Goal: Task Accomplishment & Management: Manage account settings

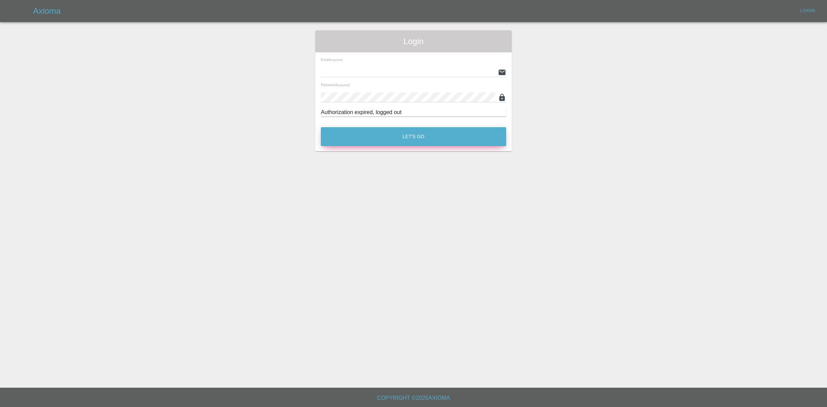
type input "ankur.mehta@axioma.co.uk"
click at [374, 134] on button "Let's Go" at bounding box center [413, 136] width 185 height 19
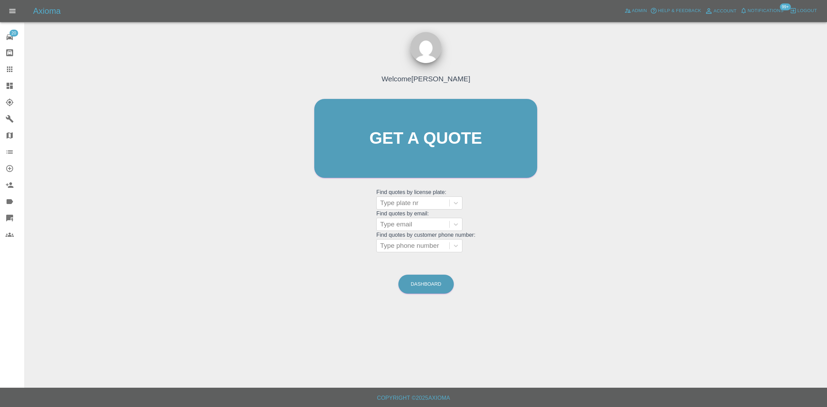
click at [631, 16] on div "Admin" at bounding box center [635, 11] width 26 height 11
click at [636, 11] on span "Admin" at bounding box center [639, 11] width 15 height 8
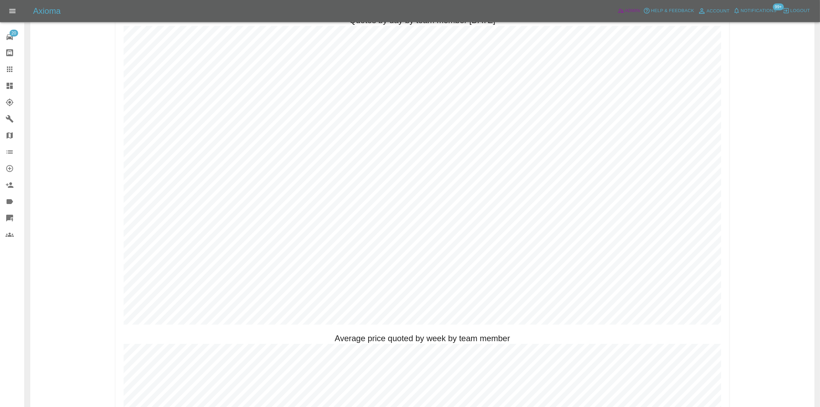
scroll to position [344, 0]
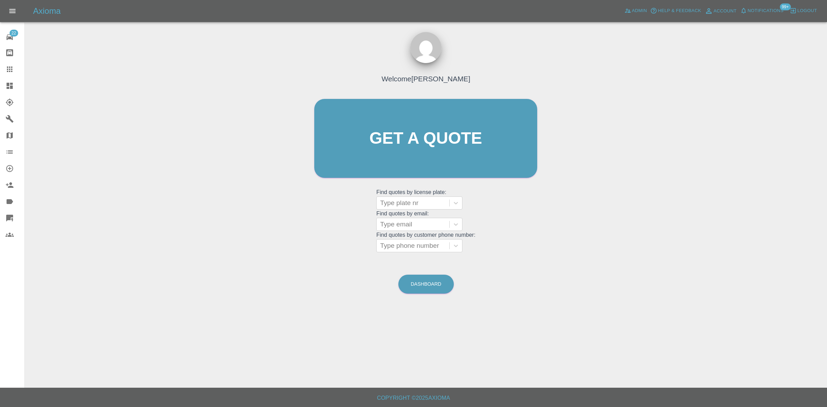
drag, startPoint x: 11, startPoint y: 83, endPoint x: 9, endPoint y: 118, distance: 34.5
click at [11, 83] on icon at bounding box center [10, 86] width 6 height 6
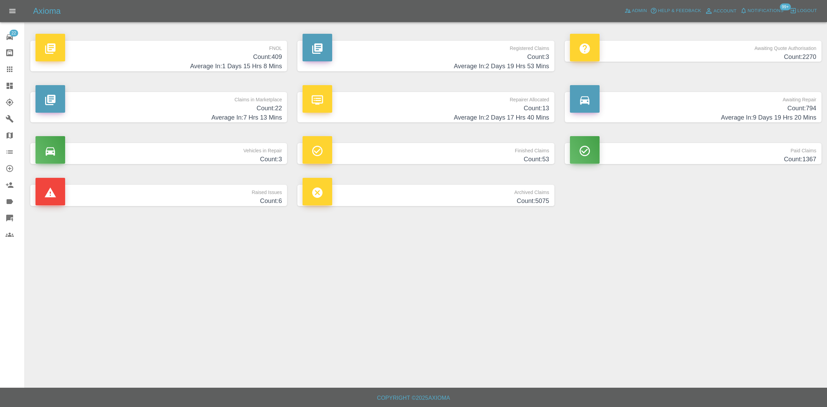
click at [755, 102] on p "Awaiting Repair" at bounding box center [693, 98] width 246 height 12
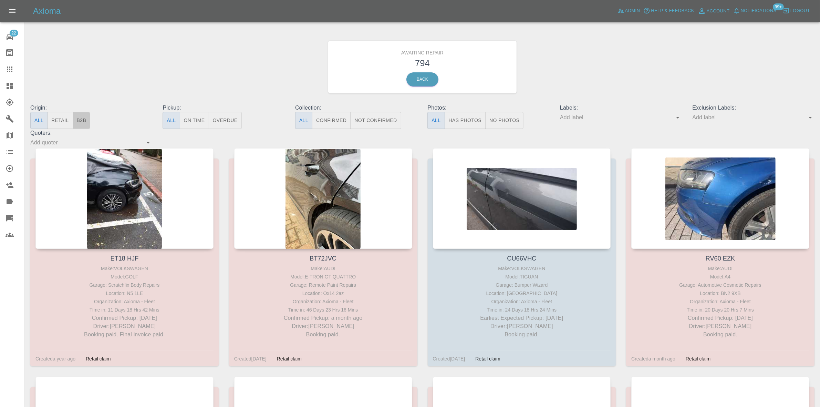
click at [82, 123] on button "B2B" at bounding box center [82, 120] width 18 height 17
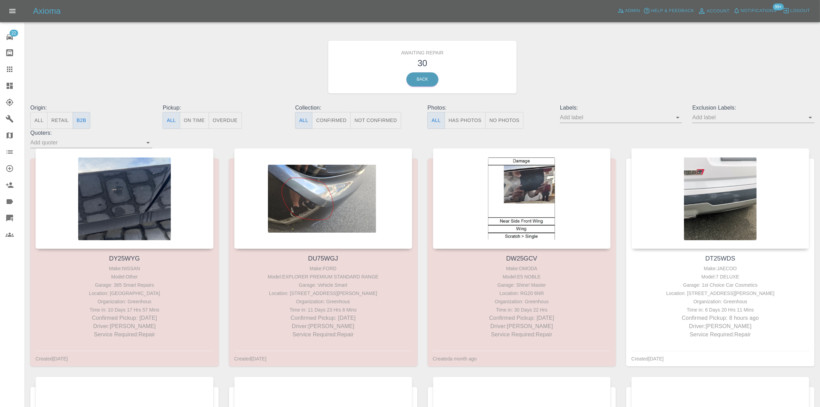
click at [2, 85] on link "Dashboard" at bounding box center [12, 85] width 24 height 17
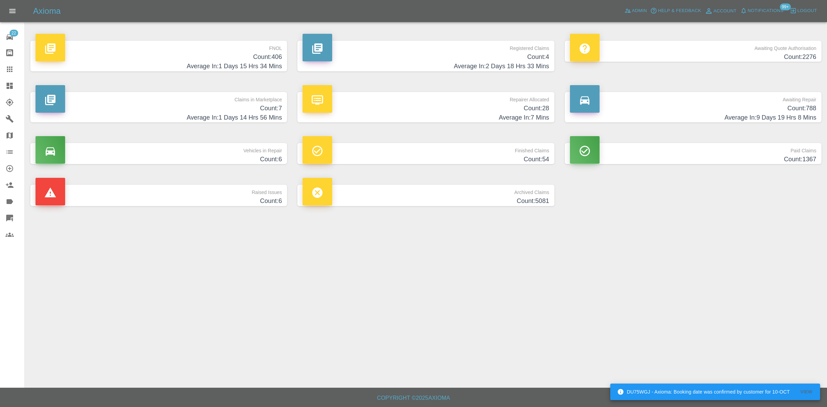
click at [529, 61] on h4 "Count: 4" at bounding box center [425, 56] width 246 height 9
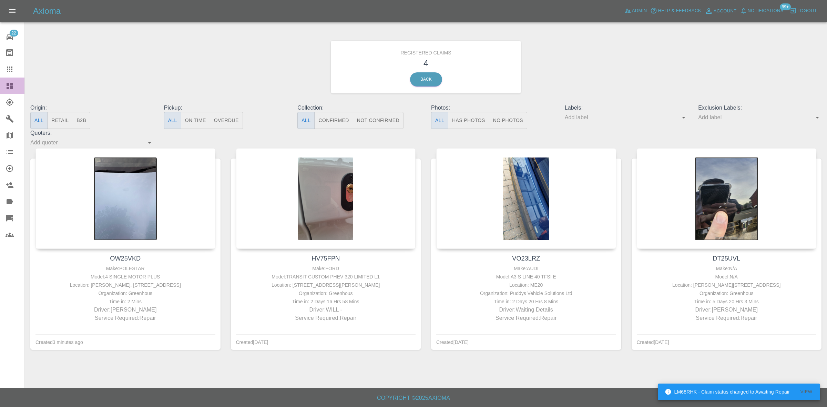
click at [9, 83] on icon at bounding box center [10, 86] width 8 height 8
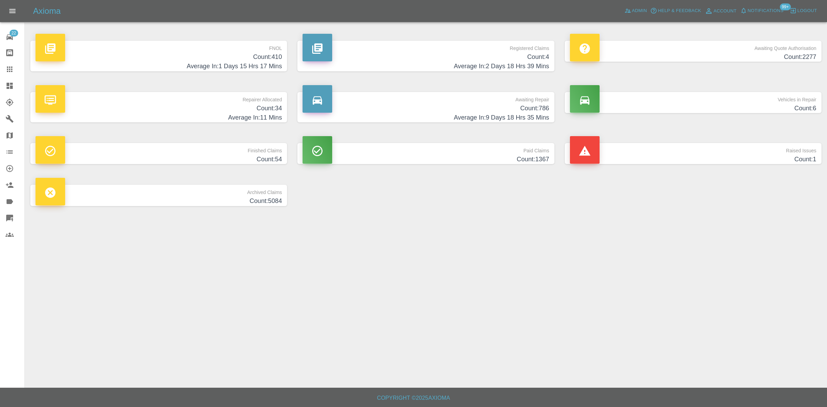
click at [250, 59] on h4 "Count: 410" at bounding box center [158, 56] width 246 height 9
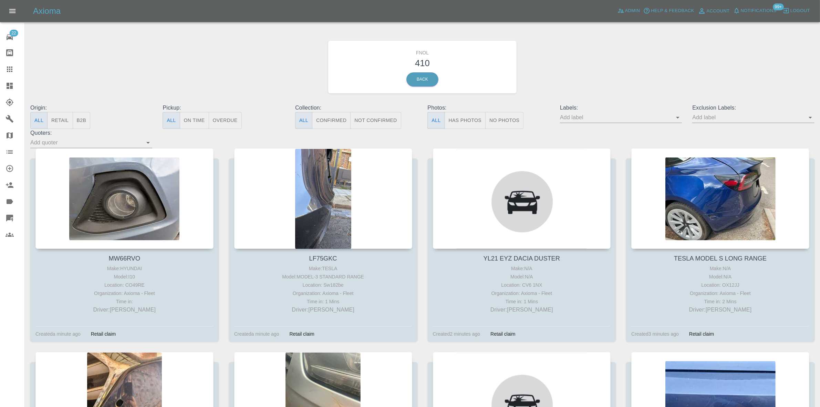
scroll to position [355, 0]
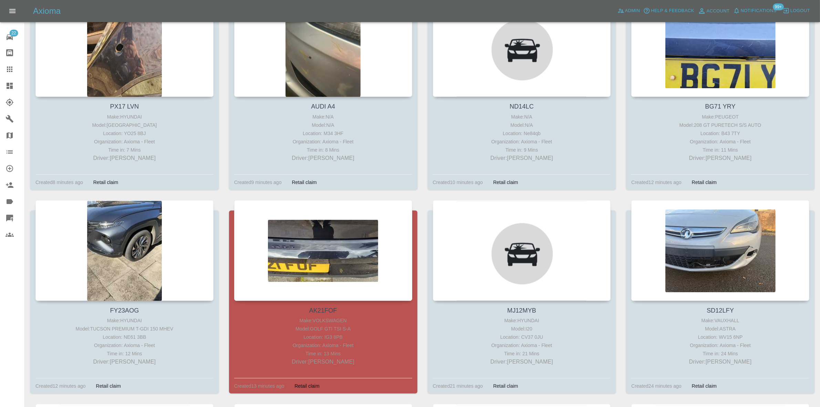
click at [8, 86] on icon at bounding box center [10, 86] width 8 height 8
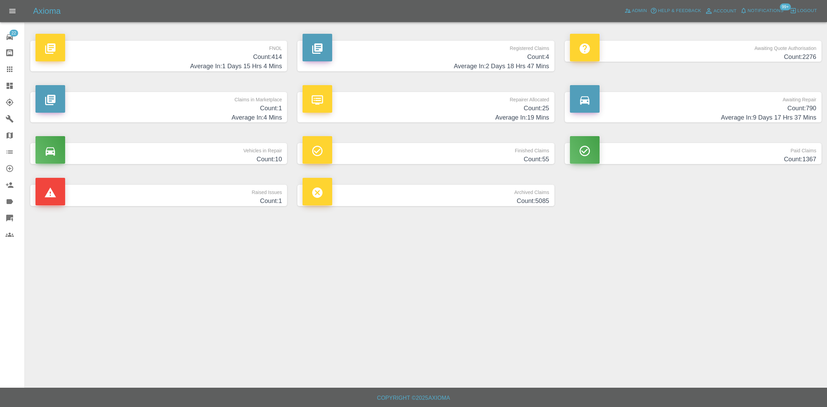
click at [526, 50] on p "Registered Claims" at bounding box center [425, 47] width 246 height 12
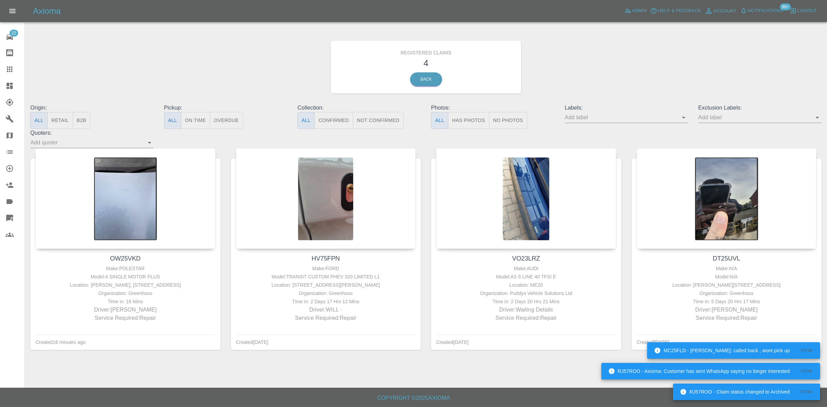
click at [11, 80] on link "Dashboard" at bounding box center [12, 85] width 24 height 17
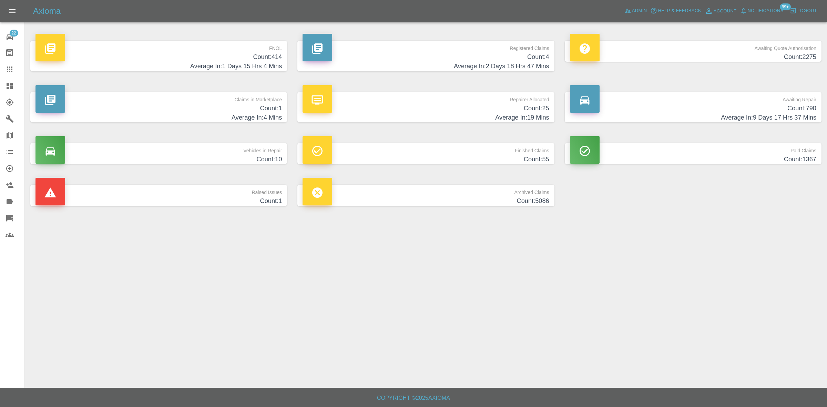
click at [258, 58] on h4 "Count: 414" at bounding box center [158, 56] width 246 height 9
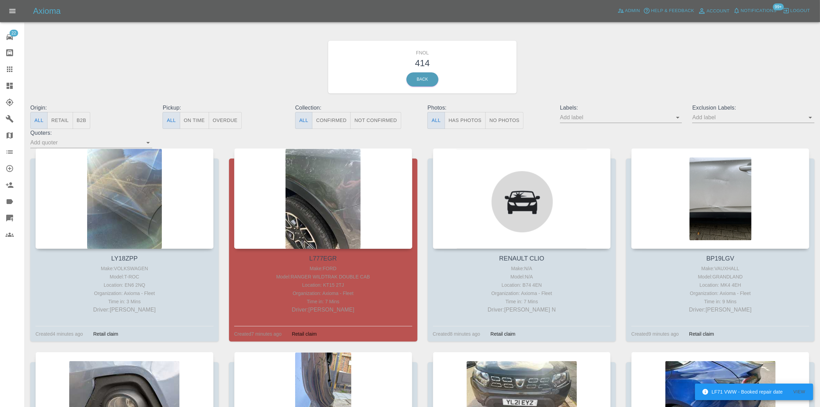
click at [10, 85] on icon at bounding box center [10, 86] width 6 height 6
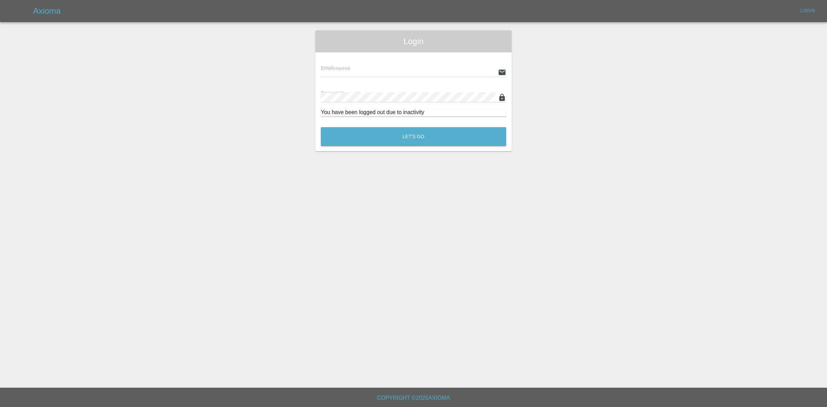
type input "ankur.mehta@axioma.co.uk"
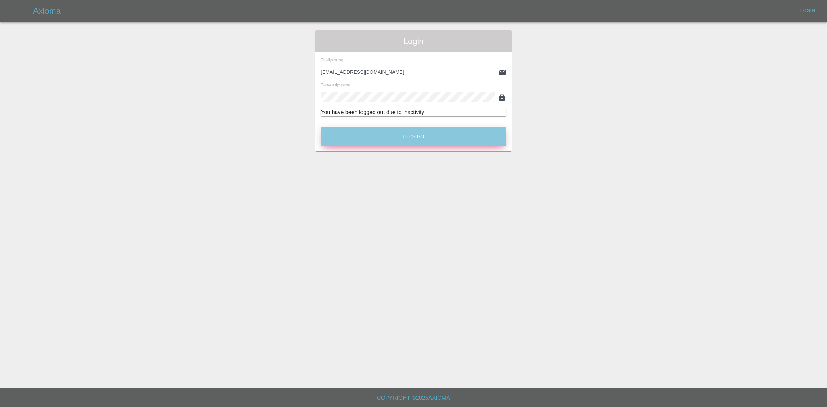
click at [407, 135] on button "Let's Go" at bounding box center [413, 136] width 185 height 19
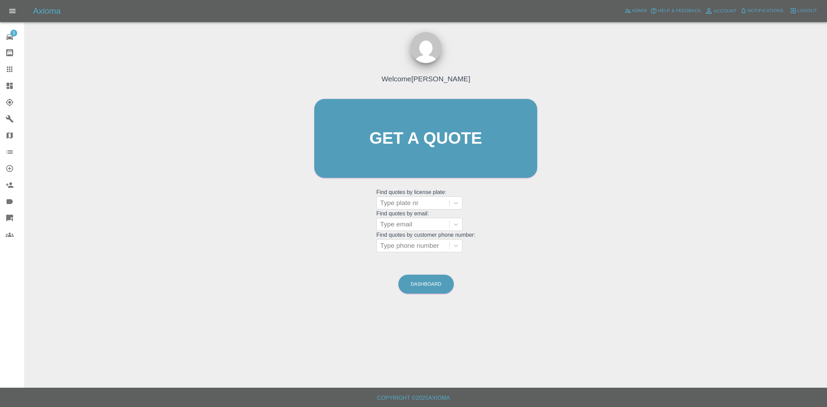
click at [8, 85] on icon at bounding box center [10, 86] width 6 height 6
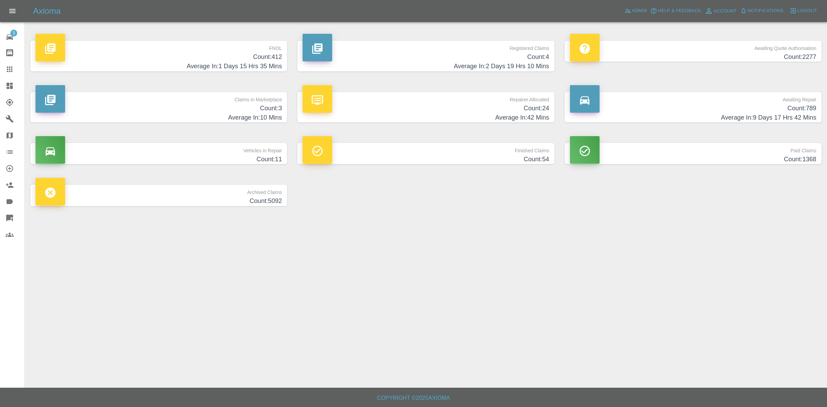
click at [238, 61] on h4 "Count: 412" at bounding box center [158, 56] width 246 height 9
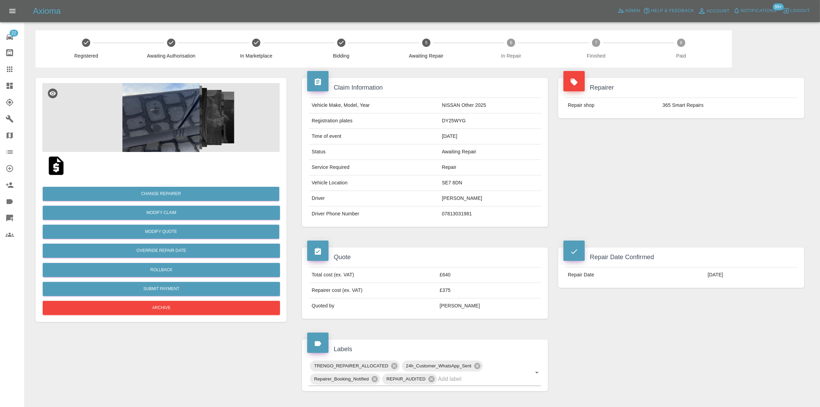
click at [171, 117] on img at bounding box center [160, 117] width 237 height 69
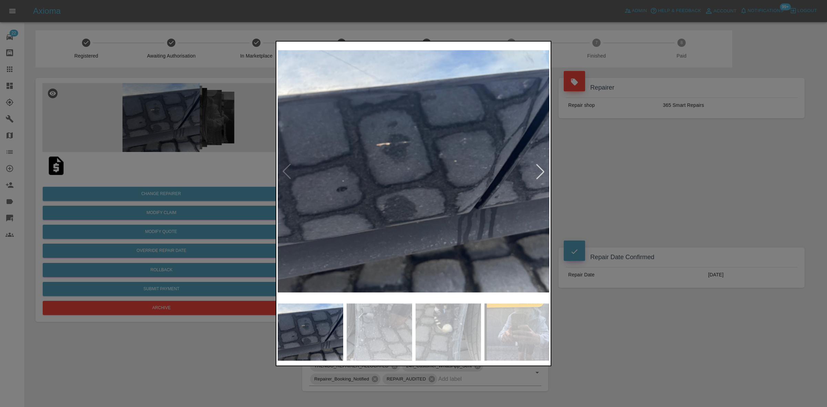
click at [401, 196] on img at bounding box center [414, 171] width 272 height 257
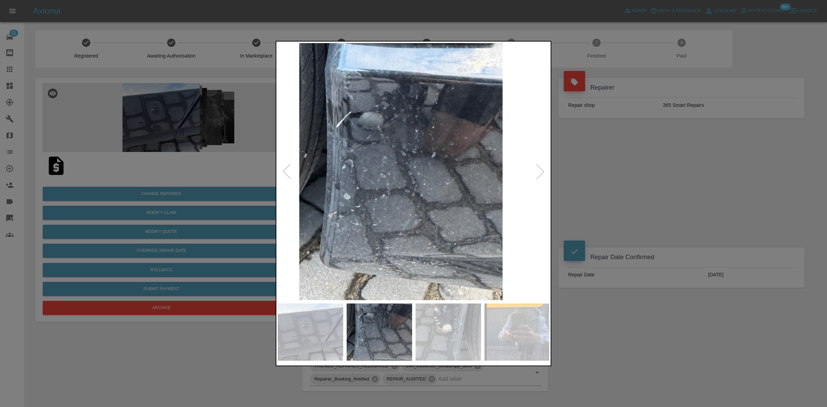
click at [387, 218] on img at bounding box center [401, 171] width 272 height 257
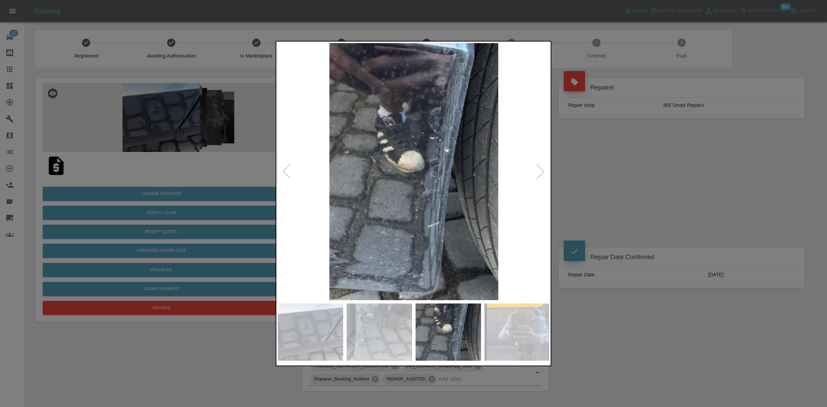
click at [424, 219] on img at bounding box center [414, 171] width 272 height 257
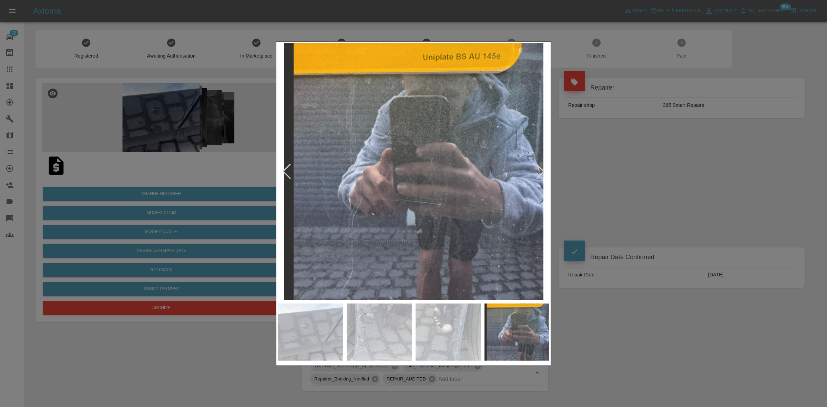
click at [416, 216] on img at bounding box center [414, 171] width 272 height 257
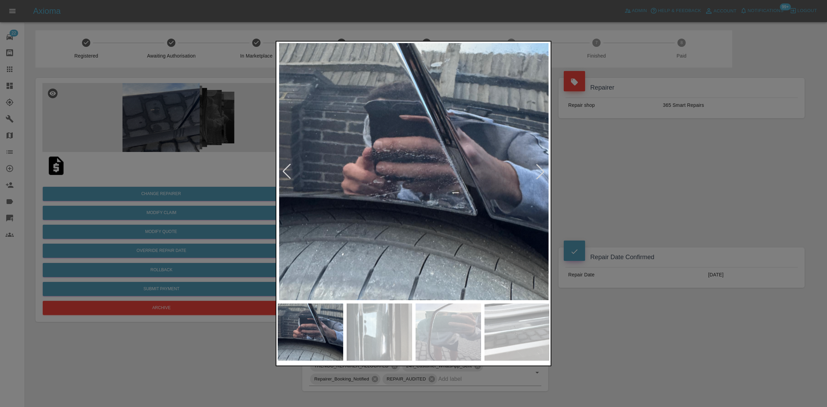
click at [409, 220] on img at bounding box center [414, 171] width 272 height 257
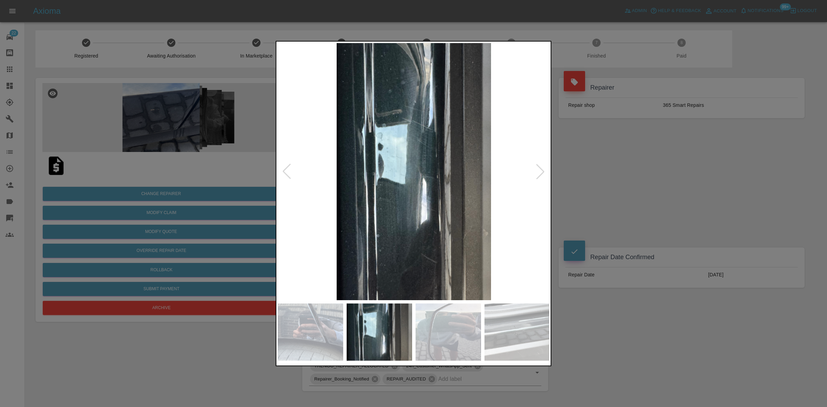
click at [391, 218] on img at bounding box center [414, 171] width 272 height 257
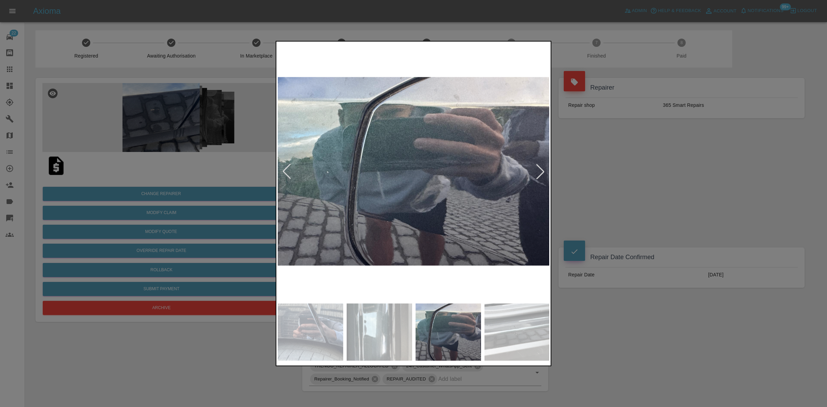
click at [405, 225] on img at bounding box center [414, 171] width 272 height 257
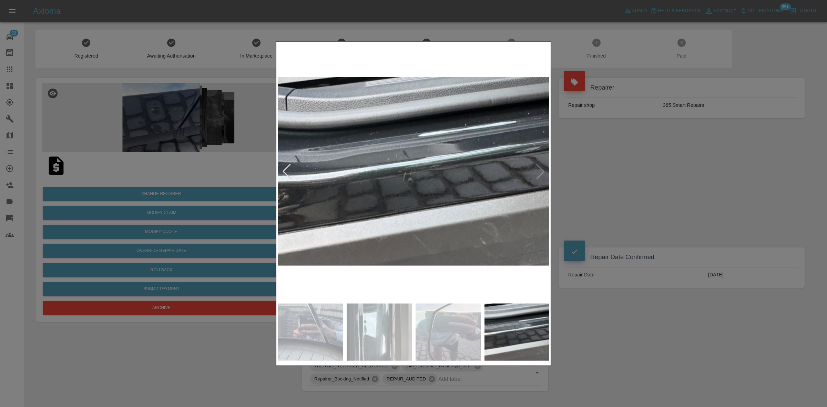
click at [363, 225] on img at bounding box center [414, 171] width 272 height 257
click at [321, 215] on img at bounding box center [414, 171] width 272 height 257
click at [92, 152] on div at bounding box center [413, 203] width 827 height 407
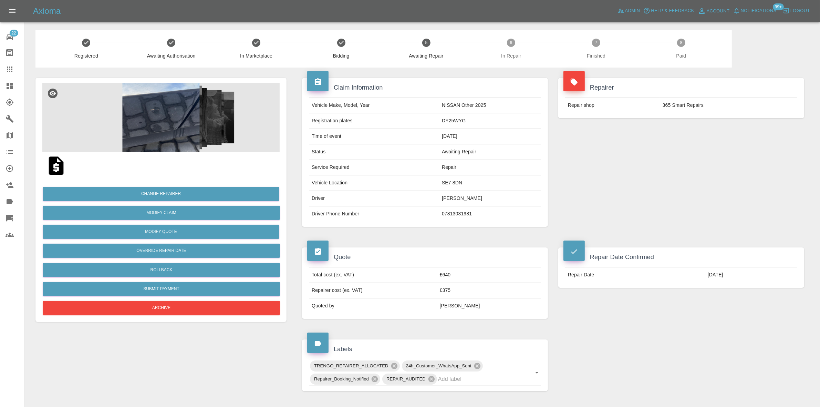
click at [448, 121] on td "DY25WYG" at bounding box center [490, 120] width 102 height 15
copy td "DY25WYG"
click at [186, 114] on img at bounding box center [160, 117] width 237 height 69
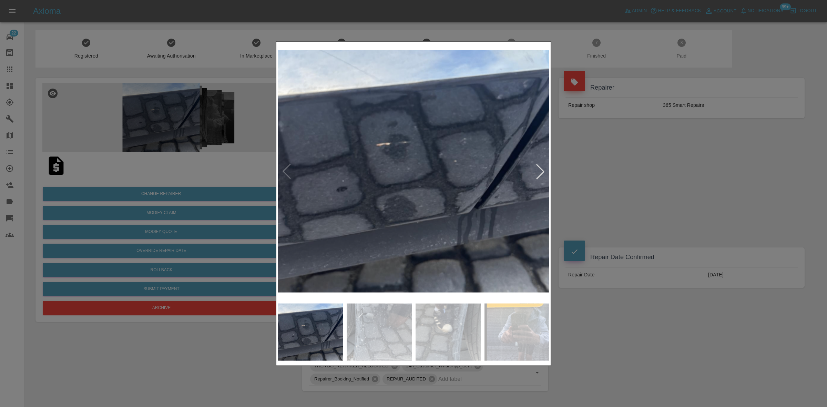
click at [345, 164] on img at bounding box center [414, 171] width 272 height 257
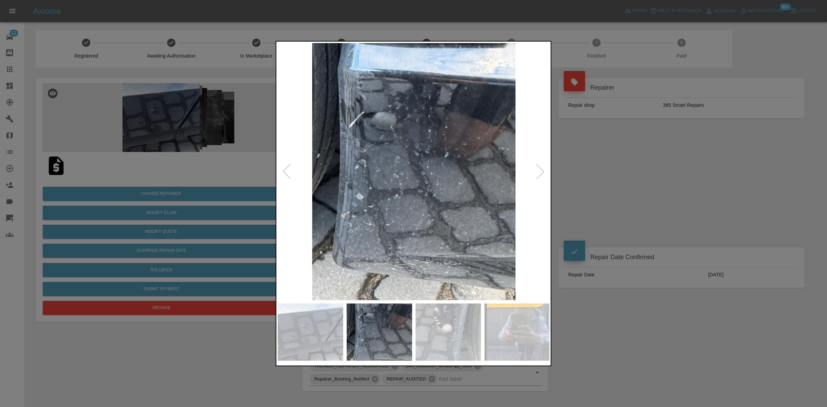
click at [377, 189] on img at bounding box center [414, 171] width 272 height 257
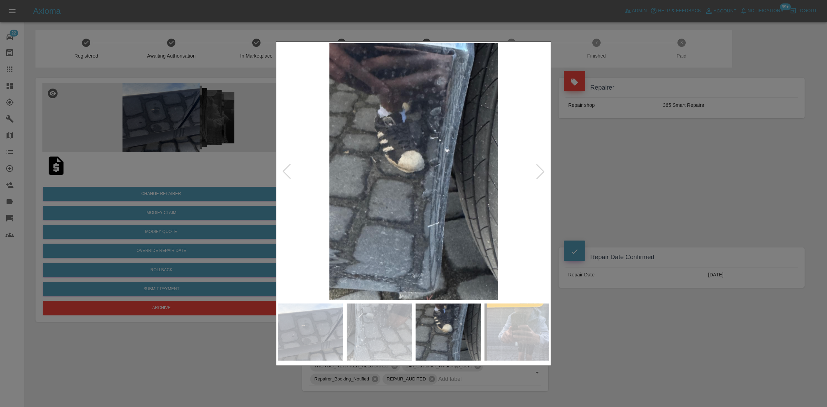
click at [417, 201] on img at bounding box center [414, 171] width 272 height 257
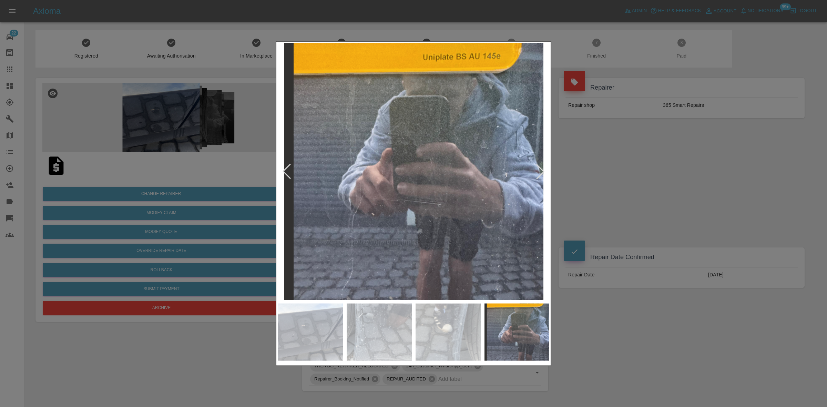
click at [420, 203] on img at bounding box center [414, 171] width 272 height 257
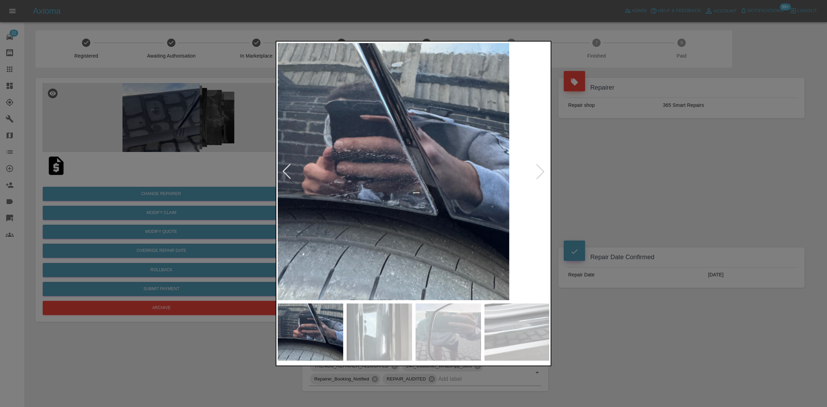
click at [429, 205] on img at bounding box center [374, 171] width 272 height 257
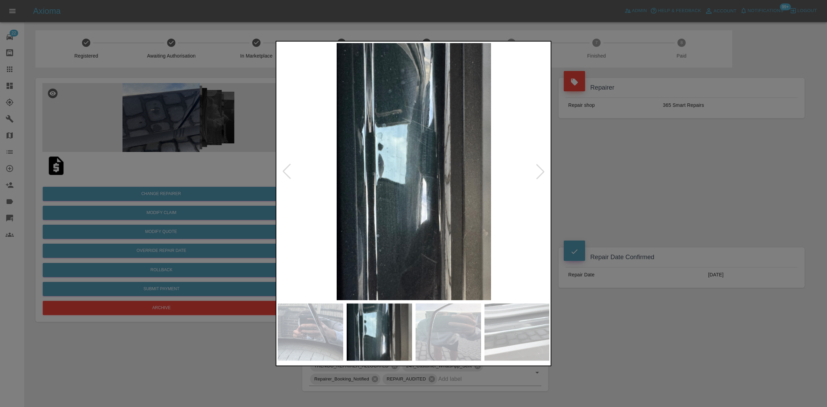
click at [367, 206] on img at bounding box center [414, 171] width 272 height 257
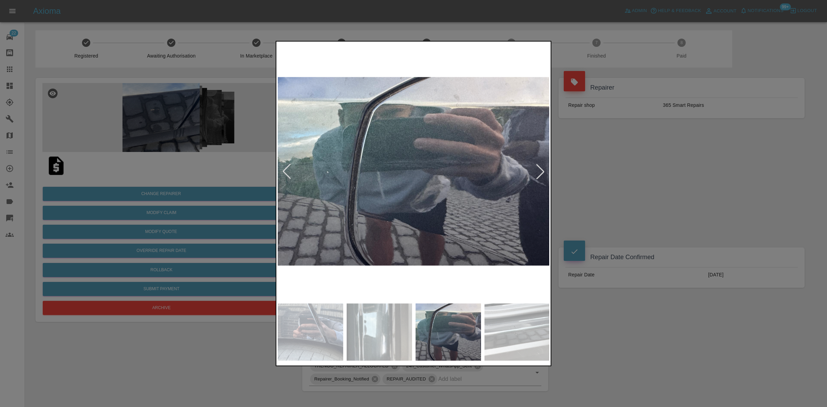
click at [278, 210] on img at bounding box center [414, 171] width 272 height 257
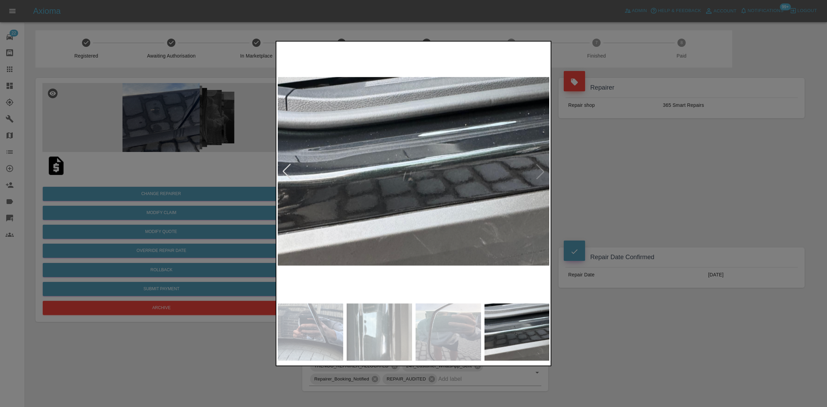
drag, startPoint x: 188, startPoint y: 114, endPoint x: 178, endPoint y: 132, distance: 20.6
click at [188, 114] on div at bounding box center [413, 203] width 827 height 407
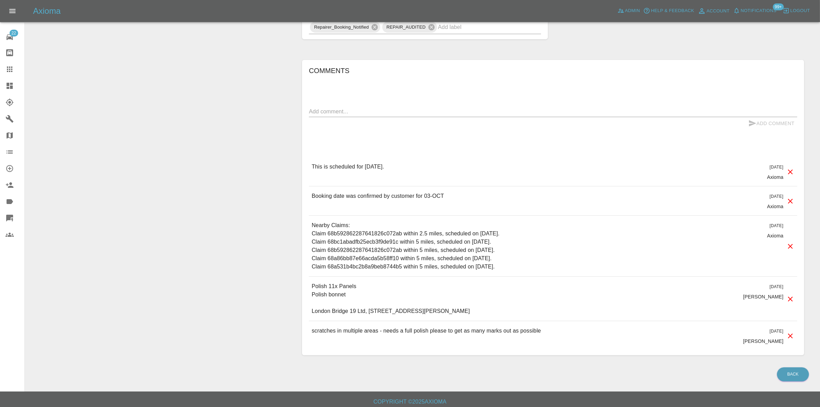
scroll to position [356, 0]
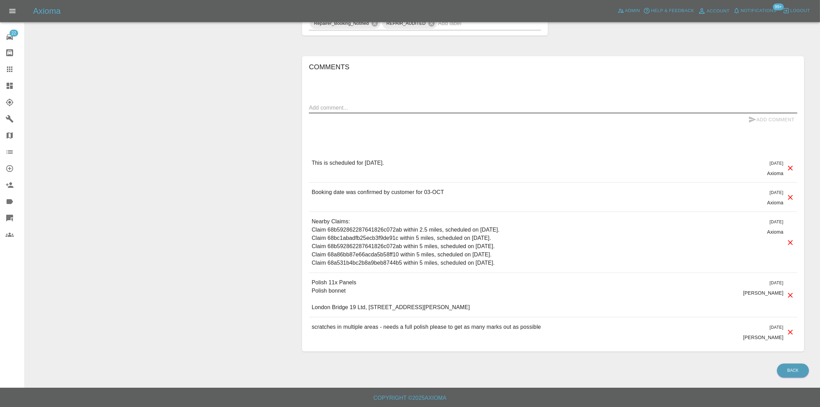
click at [326, 107] on textarea at bounding box center [553, 108] width 488 height 8
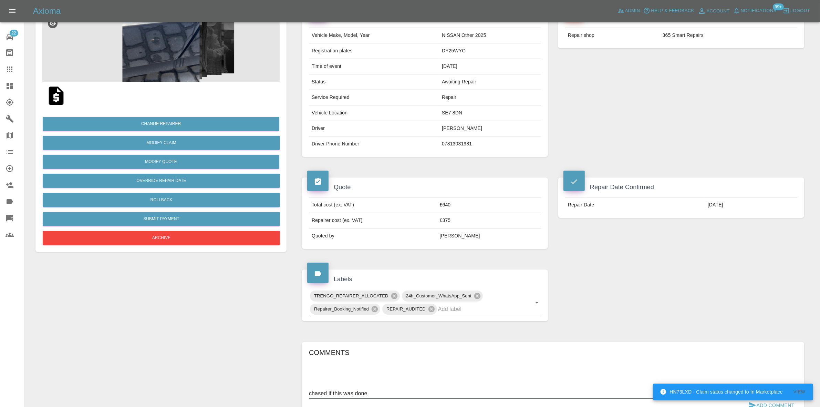
scroll to position [344, 0]
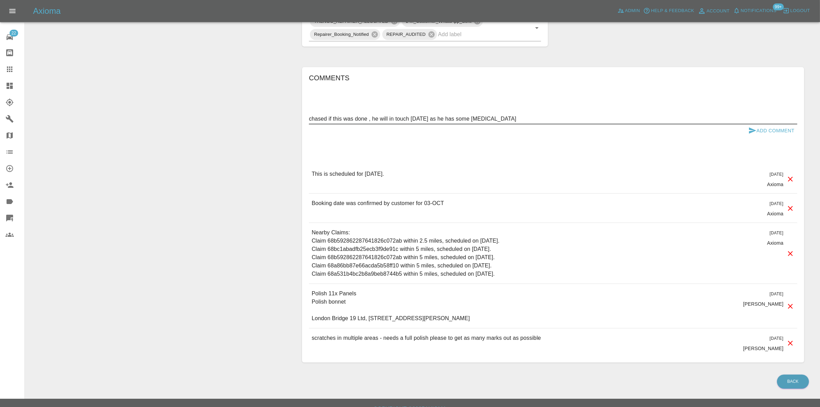
type textarea "chased if this was done , he will in touch tomorrow as he has some eye infection"
click at [753, 133] on icon "submit" at bounding box center [752, 130] width 7 height 6
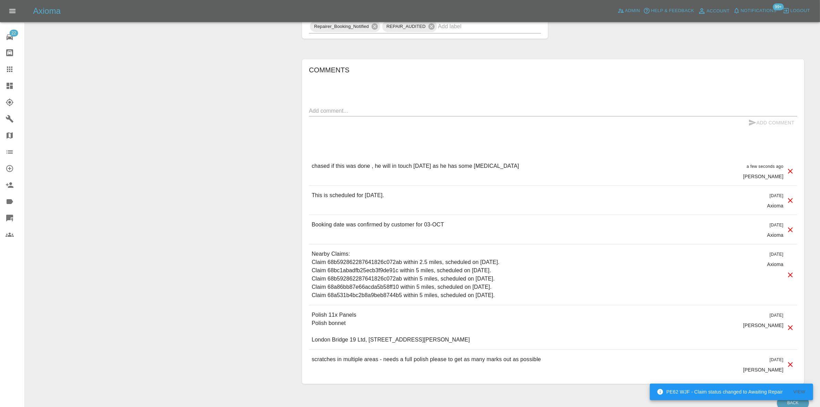
scroll to position [386, 0]
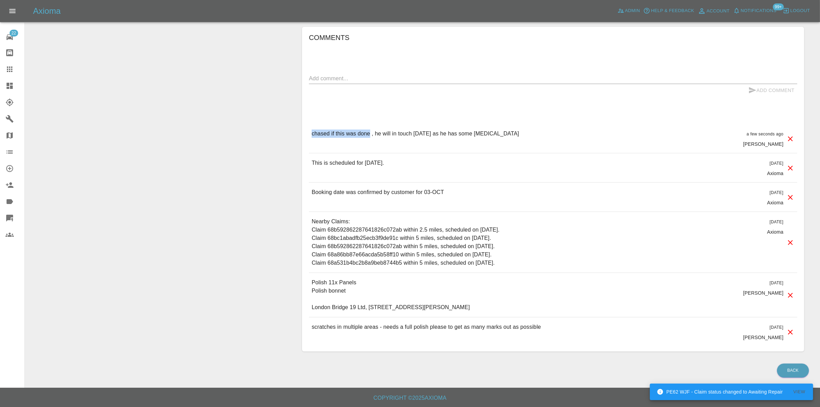
drag, startPoint x: 370, startPoint y: 134, endPoint x: 302, endPoint y: 134, distance: 68.2
click at [302, 134] on div "Comments x Add Comment chased if this was done , he will in touch tomorrow as h…" at bounding box center [553, 189] width 502 height 325
copy p "chased if this was done"
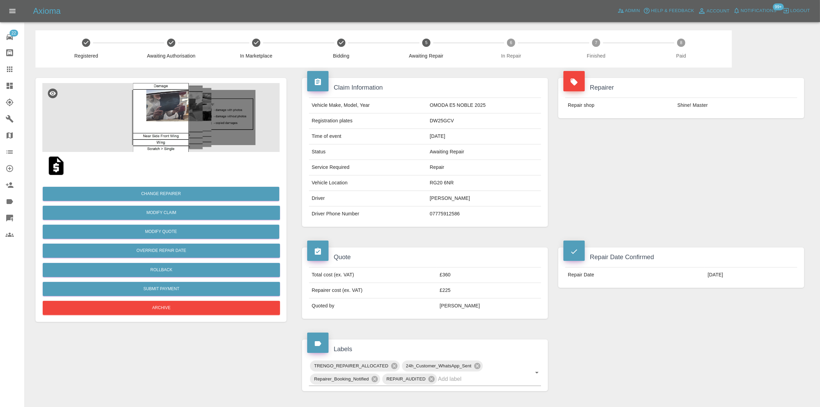
click at [170, 116] on img at bounding box center [160, 117] width 237 height 69
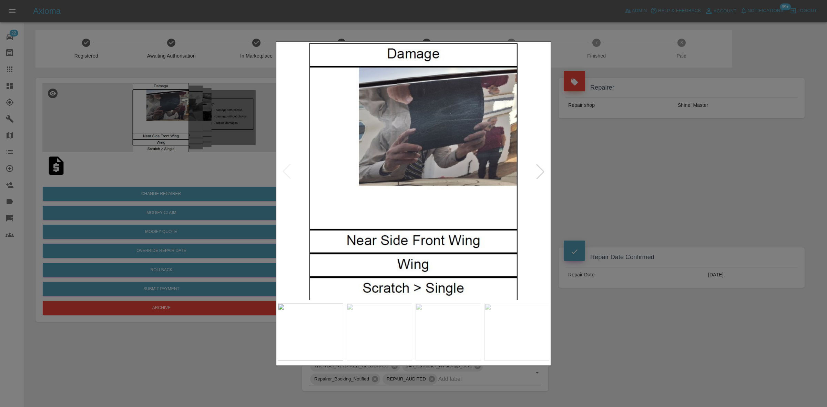
click at [371, 169] on img at bounding box center [414, 171] width 272 height 257
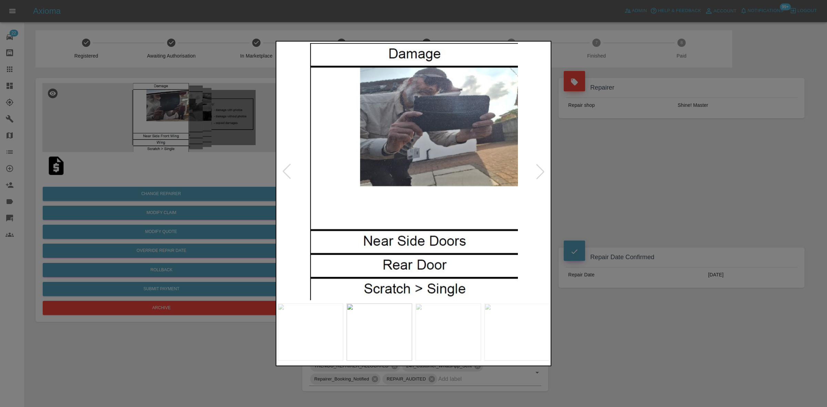
click at [369, 185] on img at bounding box center [414, 171] width 272 height 257
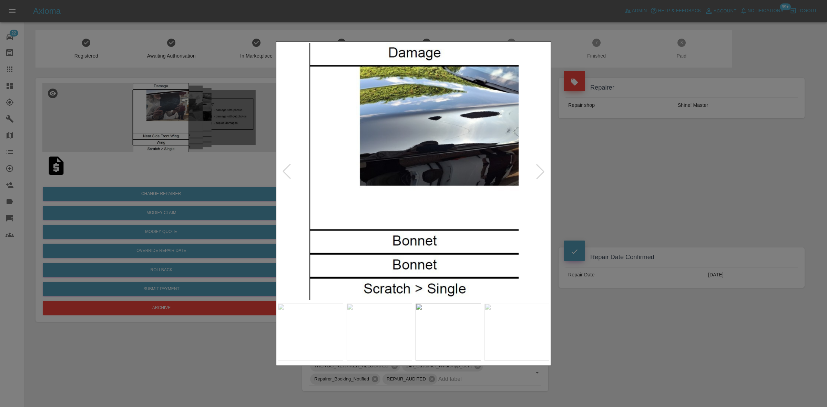
click at [429, 190] on img at bounding box center [414, 171] width 272 height 257
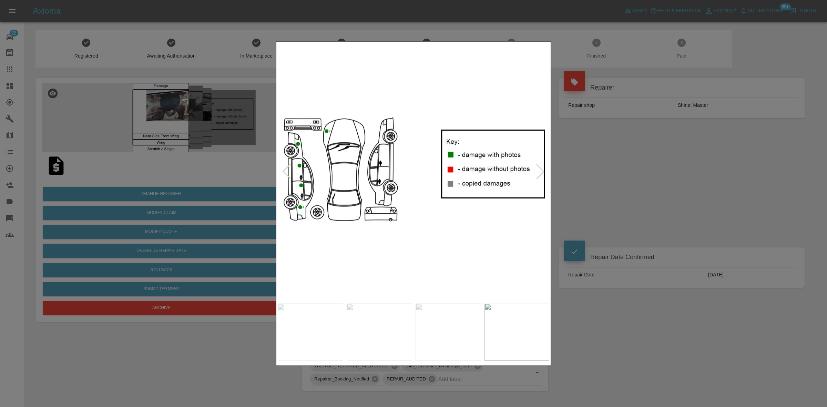
click at [186, 171] on div at bounding box center [413, 203] width 827 height 407
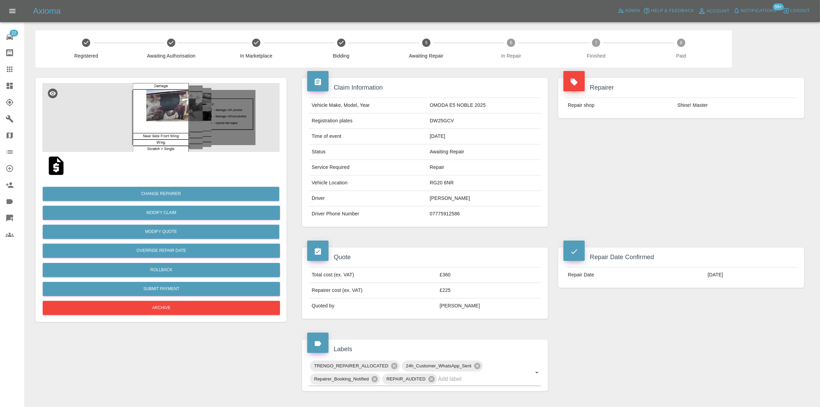
click at [436, 117] on td "DW25GCV" at bounding box center [484, 120] width 114 height 15
copy td "DW25GCV"
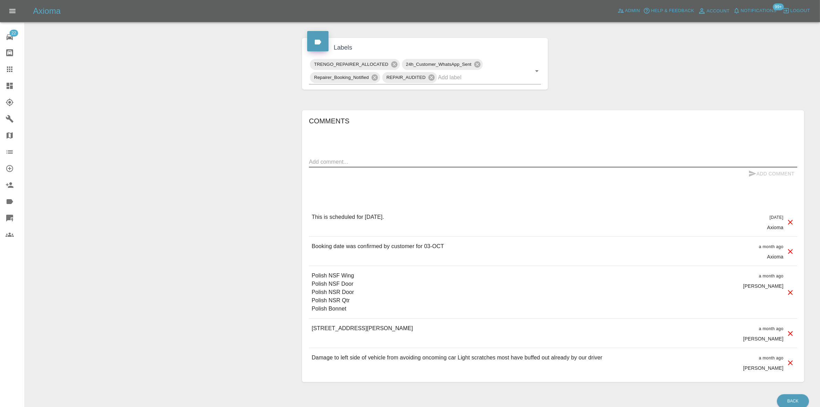
click at [343, 165] on textarea at bounding box center [553, 162] width 488 height 8
paste textarea "chased if this was done"
type textarea "chased if this was done"
click at [756, 177] on icon "submit" at bounding box center [752, 173] width 8 height 8
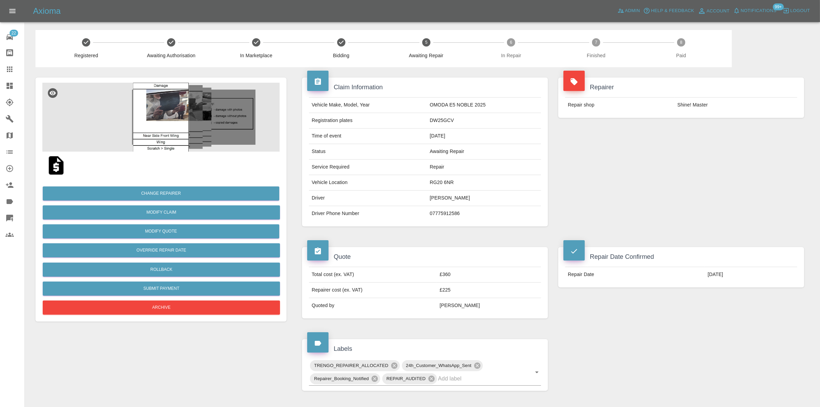
scroll to position [0, 0]
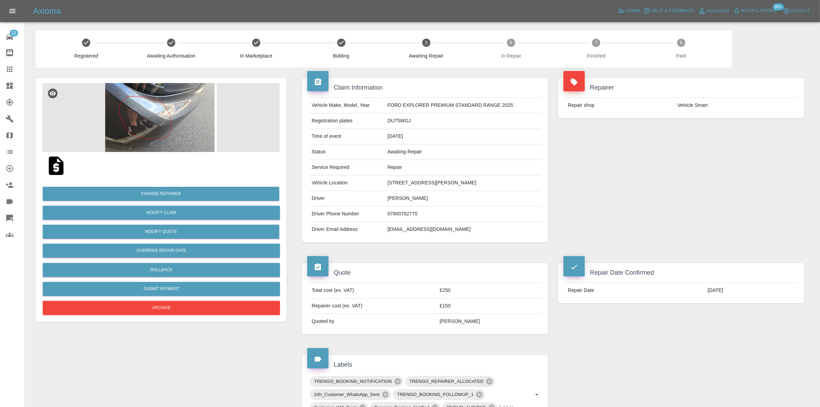
click at [405, 123] on td "DU75WGJ" at bounding box center [463, 120] width 156 height 15
click at [404, 123] on td "DU75WGJ" at bounding box center [463, 120] width 156 height 15
copy td "DU75WGJ"
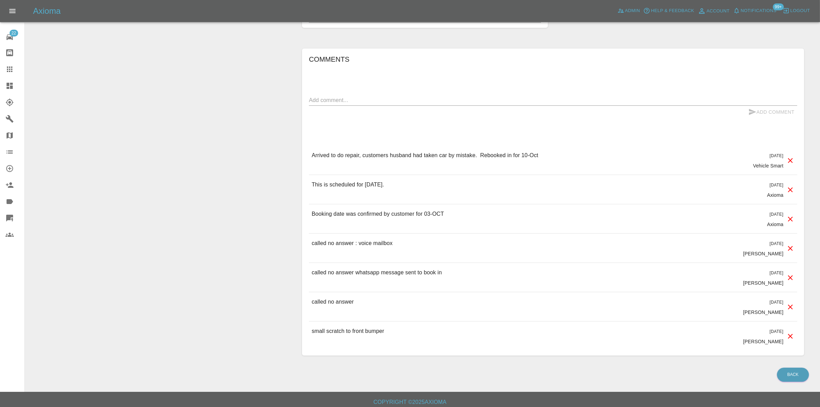
scroll to position [397, 0]
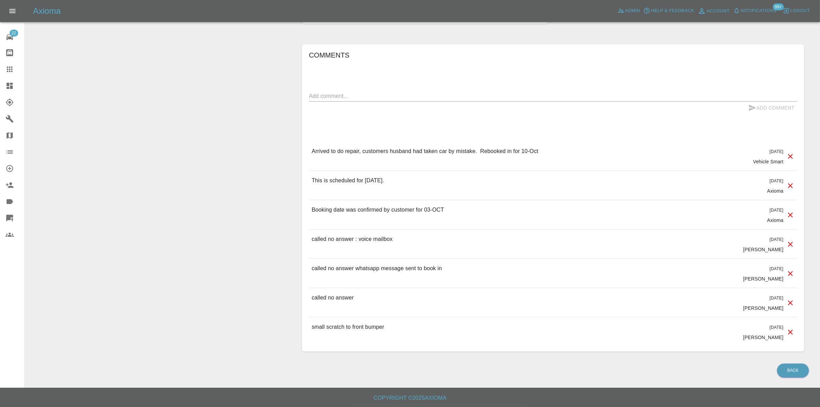
click at [331, 104] on div "Add Comment" at bounding box center [553, 108] width 488 height 13
click at [333, 99] on textarea at bounding box center [553, 96] width 488 height 8
click at [345, 92] on textarea at bounding box center [553, 96] width 488 height 8
paste textarea "chased if this was done"
type textarea "chased if this was done"
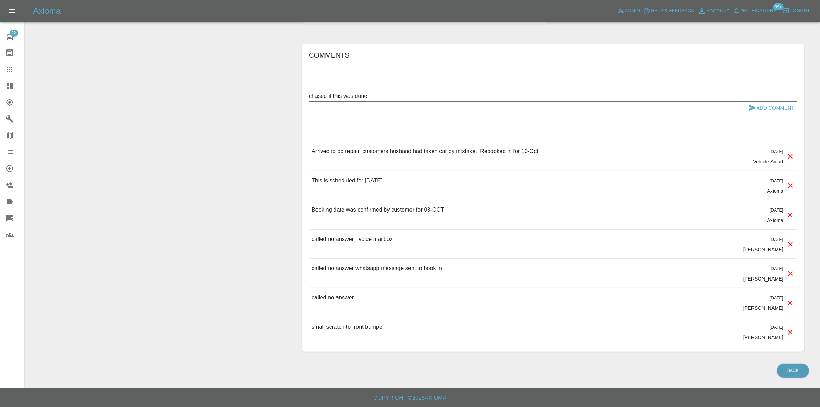
drag, startPoint x: 373, startPoint y: 93, endPoint x: 156, endPoint y: 92, distance: 217.0
click at [159, 92] on div "Change Repairer Modify Claim Modify Quote Override Repair Date Rollback Submit …" at bounding box center [422, 17] width 784 height 690
click at [481, 160] on div "Arrived to do repair, customers husband had taken car by mistake. Rebooked in f…" at bounding box center [425, 156] width 227 height 18
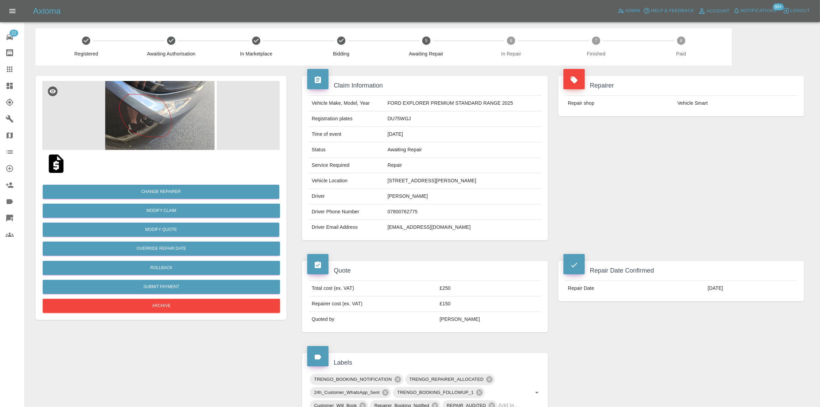
scroll to position [0, 0]
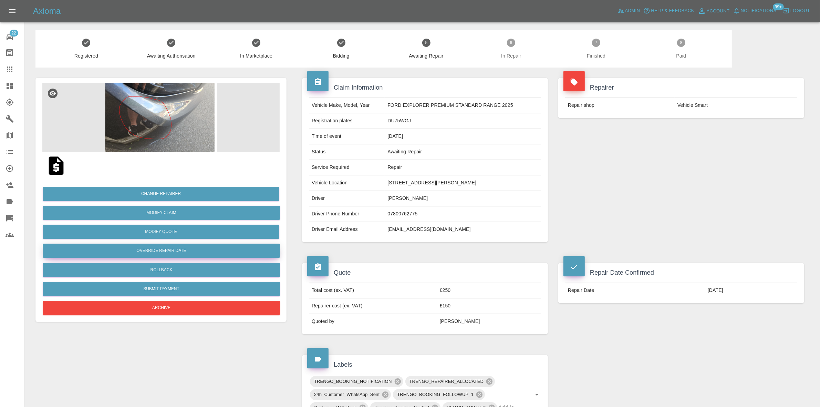
click at [162, 246] on button "Override Repair Date" at bounding box center [161, 250] width 237 height 14
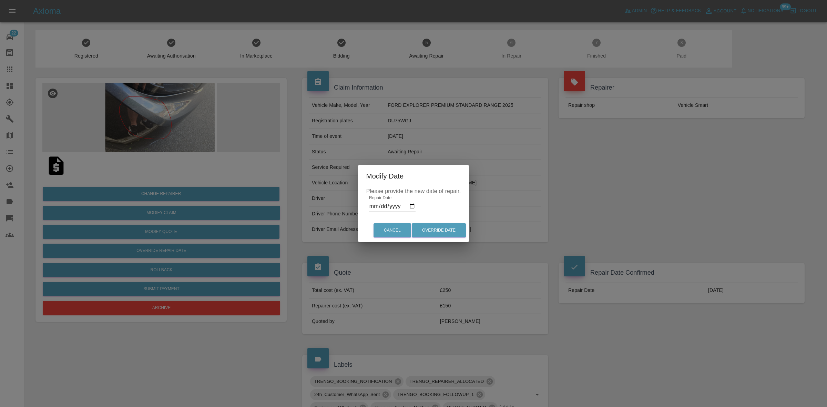
click at [411, 205] on input "[DATE]" at bounding box center [392, 206] width 46 height 11
type input "[DATE]"
click at [430, 207] on div "Please provide the new date of repair. Repair Date [DATE]" at bounding box center [413, 203] width 111 height 32
click at [180, 358] on div "Modify Date Please provide the new date of repair. Repair Date [DATE] Cancel Ov…" at bounding box center [413, 203] width 827 height 407
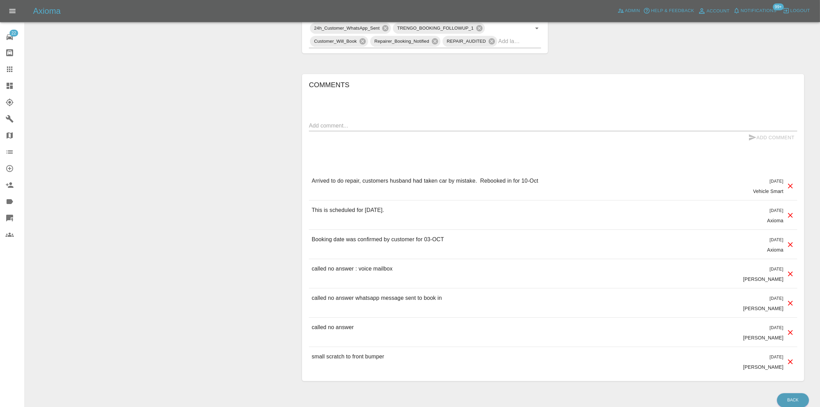
scroll to position [397, 0]
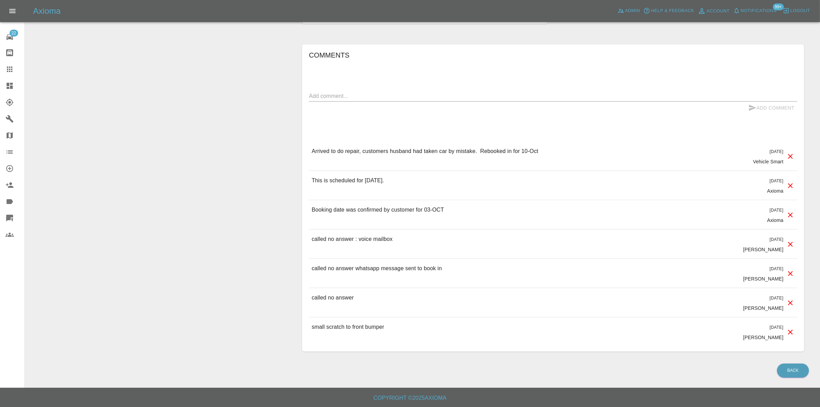
click at [126, 135] on div "Change Repairer Modify Claim Modify Quote Override Repair Date Rollback Submit …" at bounding box center [160, 17] width 261 height 690
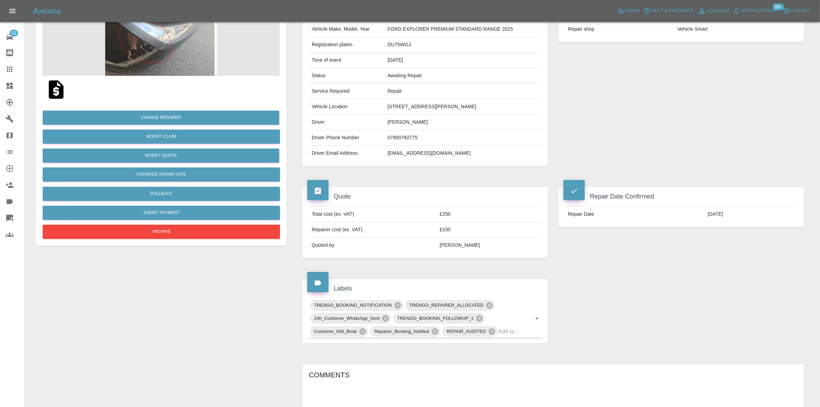
scroll to position [0, 0]
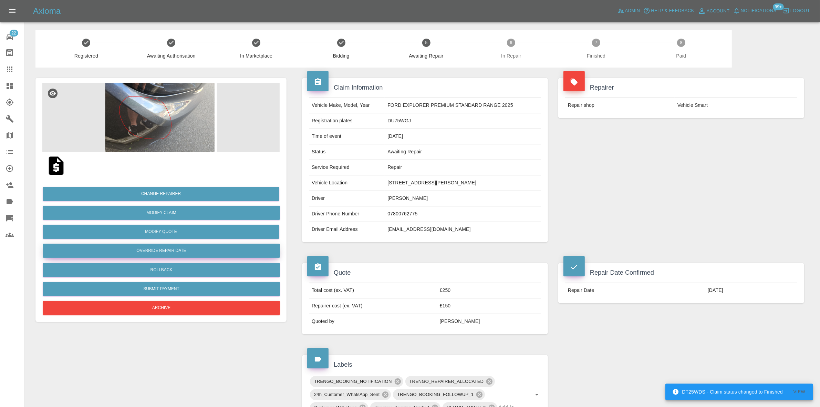
click at [164, 251] on button "Override Repair Date" at bounding box center [161, 250] width 237 height 14
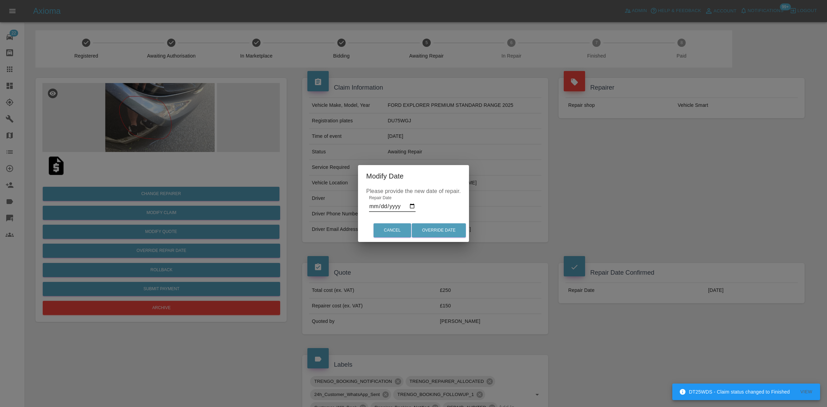
click at [408, 207] on input "[DATE]" at bounding box center [392, 206] width 46 height 11
click at [410, 207] on input "[DATE]" at bounding box center [392, 206] width 46 height 11
click at [436, 227] on button "Override Date" at bounding box center [439, 230] width 54 height 14
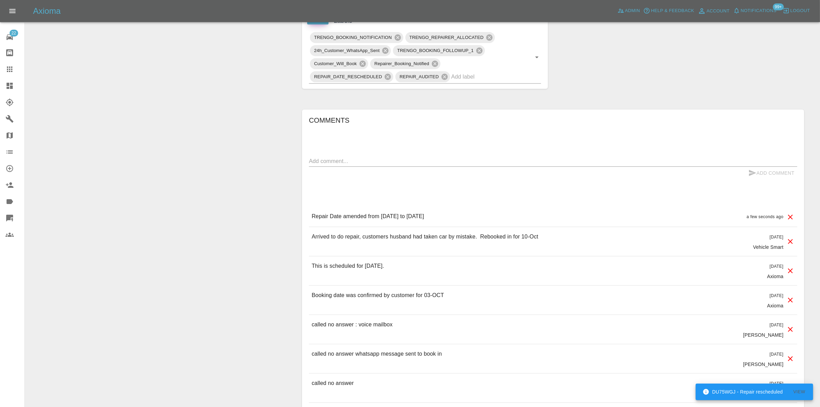
scroll to position [430, 0]
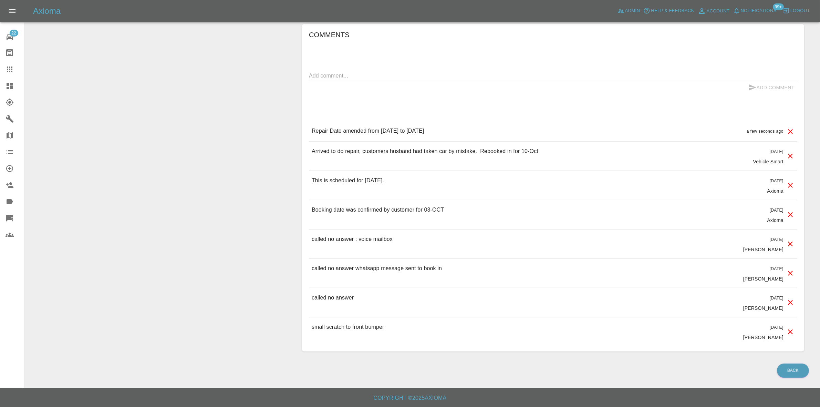
click at [147, 182] on div "Change Repairer Modify Claim Modify Quote Override Repair Date Rollback Submit …" at bounding box center [160, -1] width 261 height 723
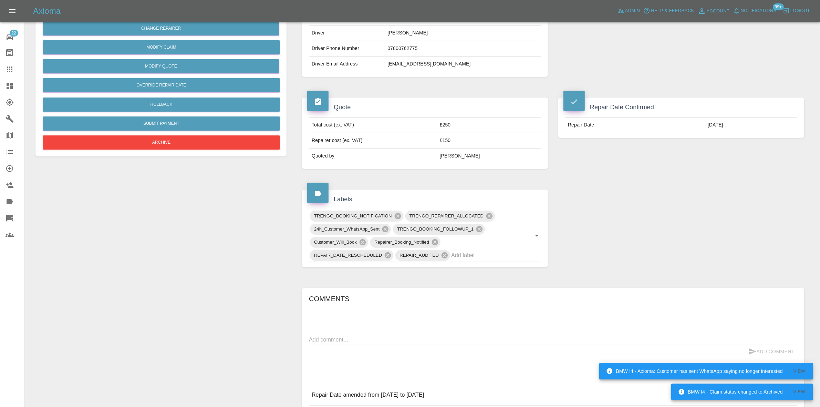
scroll to position [172, 0]
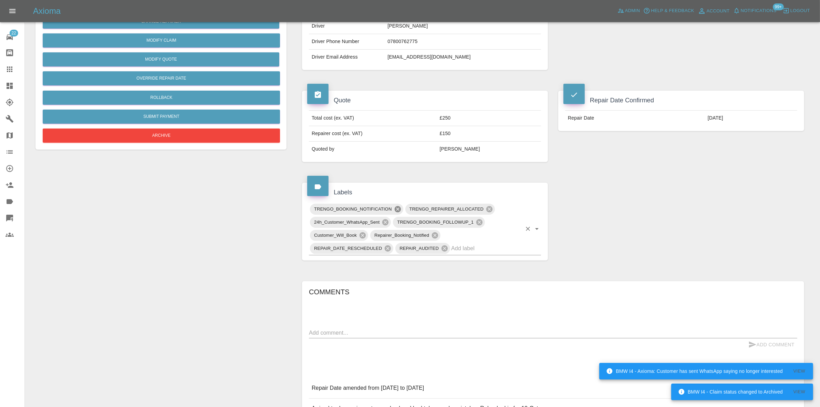
click at [396, 208] on icon at bounding box center [397, 209] width 6 height 6
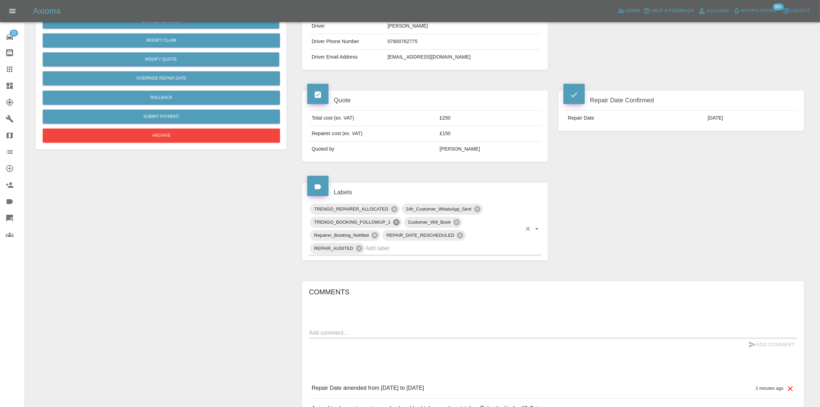
click at [383, 222] on span "TRENGO_BOOKING_FOLLOWUP_1" at bounding box center [352, 222] width 85 height 8
click at [477, 208] on icon at bounding box center [477, 209] width 6 height 6
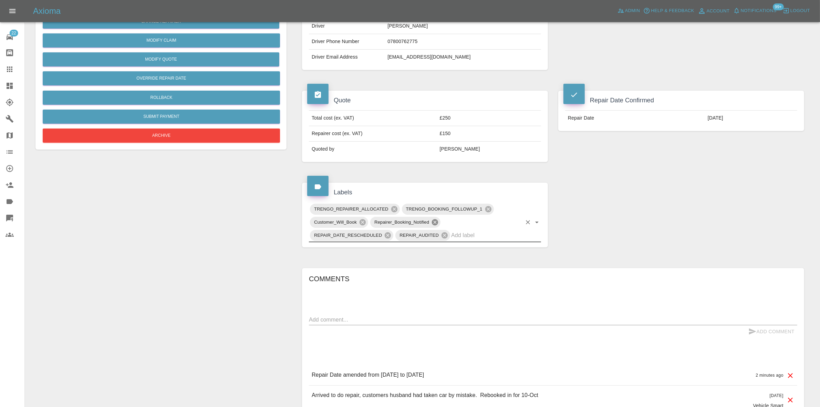
click at [434, 224] on icon at bounding box center [435, 222] width 8 height 8
click at [144, 241] on div "Change Repairer Modify Claim Modify Quote Override Repair Date Rollback Submit …" at bounding box center [160, 249] width 261 height 708
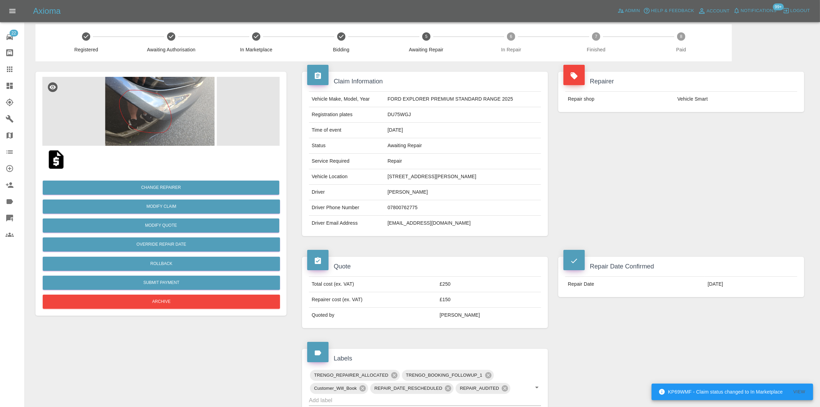
scroll to position [0, 0]
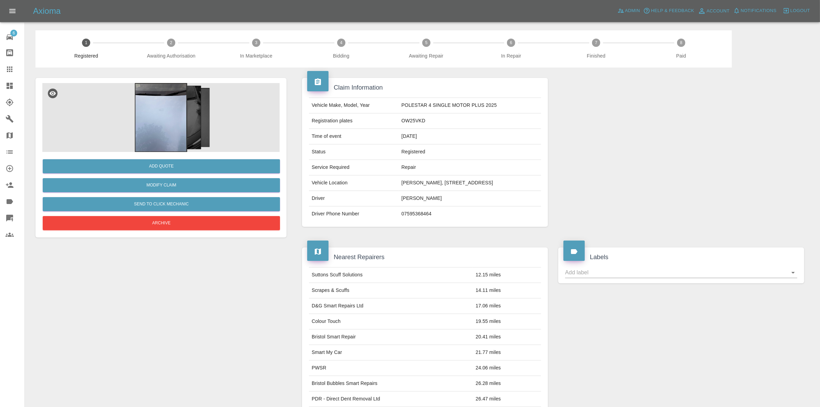
click at [164, 124] on img at bounding box center [160, 117] width 237 height 69
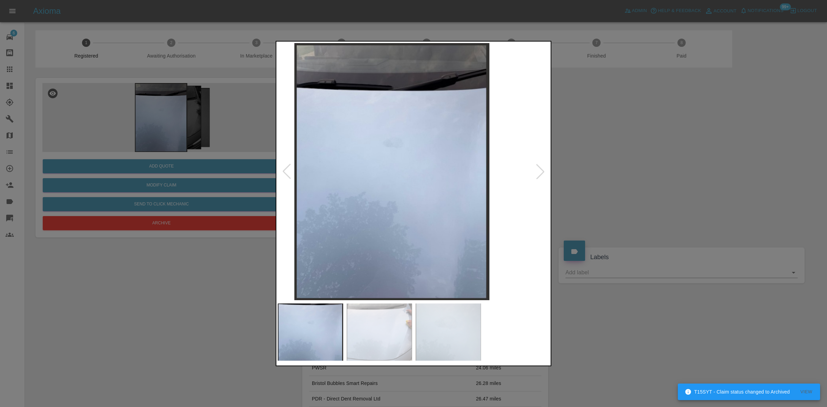
click at [356, 176] on img at bounding box center [392, 171] width 272 height 257
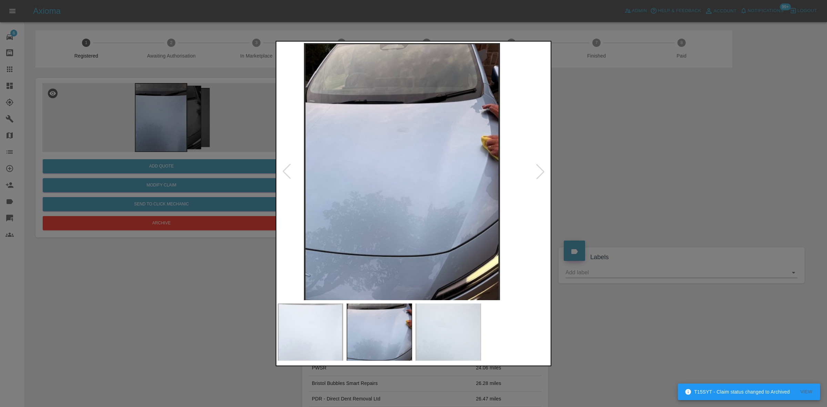
click at [413, 200] on img at bounding box center [402, 171] width 272 height 257
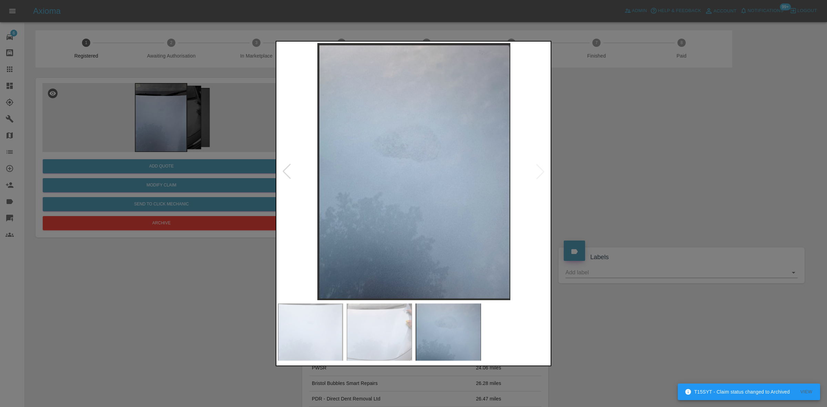
click at [292, 200] on img at bounding box center [414, 171] width 272 height 257
click at [307, 190] on img at bounding box center [414, 171] width 272 height 257
click at [390, 171] on img at bounding box center [414, 171] width 272 height 257
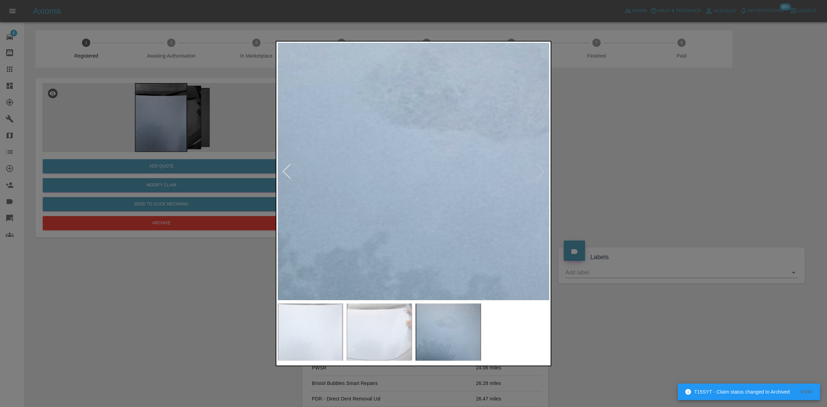
click at [381, 171] on img at bounding box center [482, 169] width 816 height 771
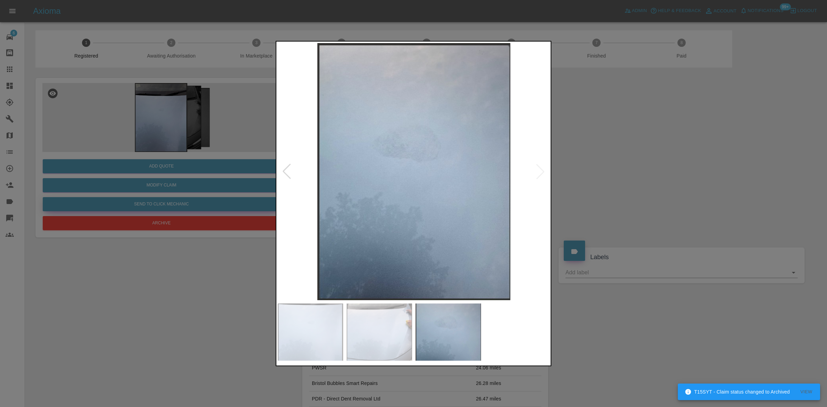
click at [95, 260] on div at bounding box center [413, 203] width 827 height 407
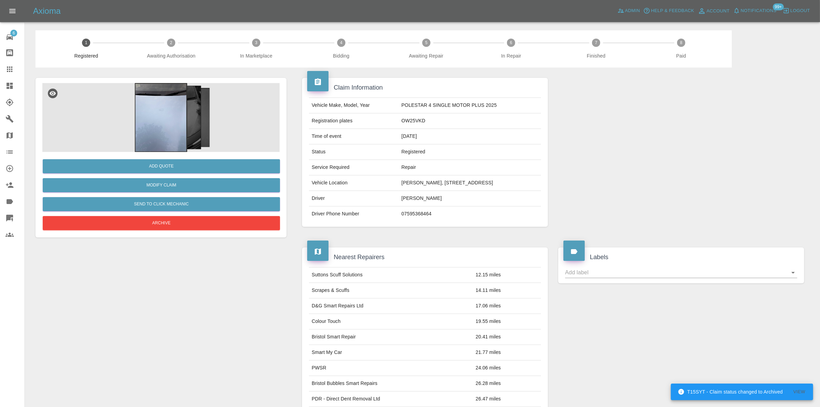
click at [502, 183] on td "[PERSON_NAME], [STREET_ADDRESS]" at bounding box center [470, 182] width 142 height 15
drag, startPoint x: 490, startPoint y: 181, endPoint x: 515, endPoint y: 181, distance: 25.5
click at [515, 181] on td "[PERSON_NAME], [STREET_ADDRESS]" at bounding box center [470, 182] width 142 height 15
copy td "BA13 2GR"
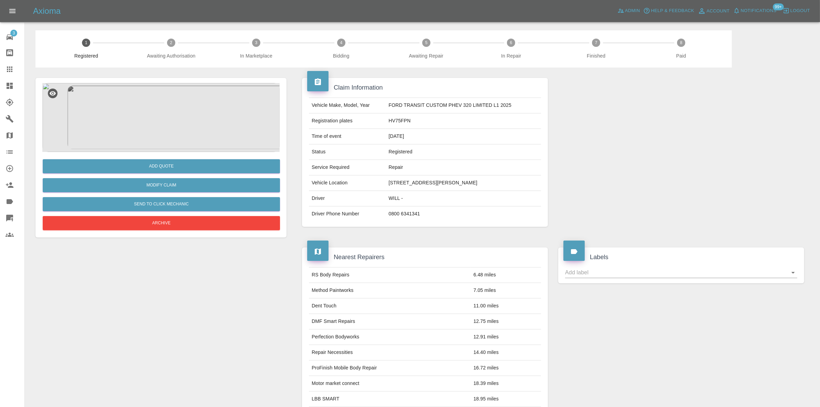
click at [180, 95] on img at bounding box center [160, 117] width 237 height 69
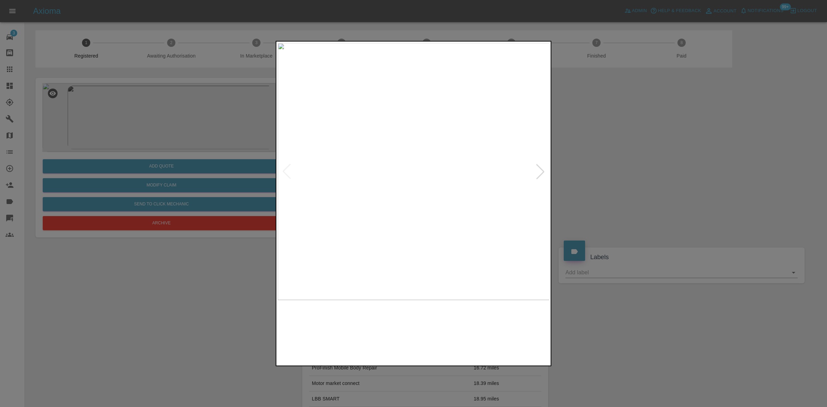
click at [399, 188] on img at bounding box center [414, 171] width 272 height 257
click at [357, 231] on img at bounding box center [414, 171] width 272 height 257
click at [318, 242] on img at bounding box center [414, 171] width 272 height 257
click at [176, 182] on div at bounding box center [413, 203] width 827 height 407
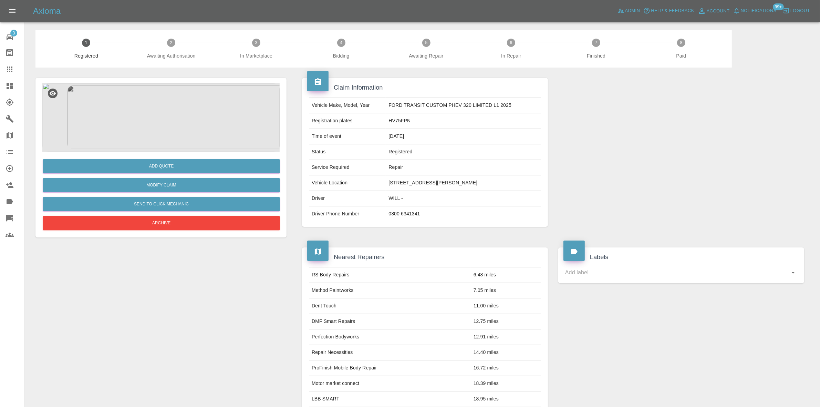
click at [161, 113] on img at bounding box center [160, 117] width 237 height 69
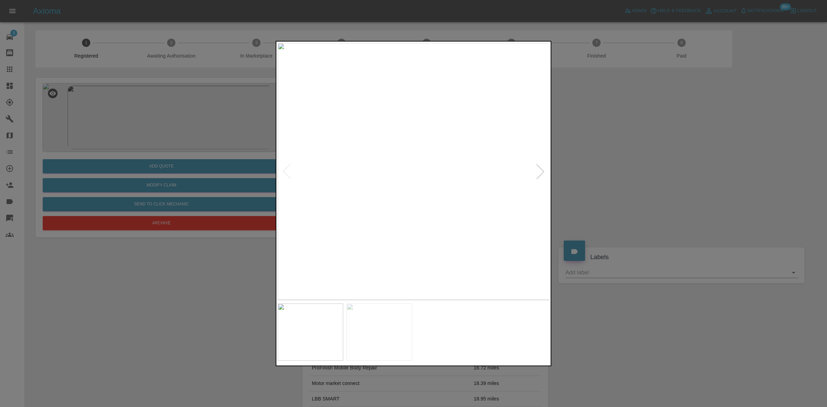
click at [409, 205] on img at bounding box center [414, 171] width 272 height 257
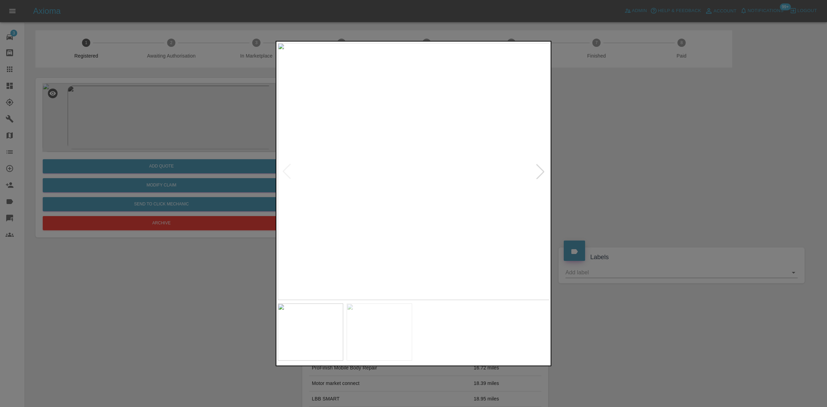
click at [297, 126] on img at bounding box center [414, 171] width 272 height 257
click at [449, 145] on img at bounding box center [686, 308] width 816 height 771
click at [402, 198] on img at bounding box center [414, 171] width 272 height 257
click at [360, 192] on img at bounding box center [414, 171] width 272 height 257
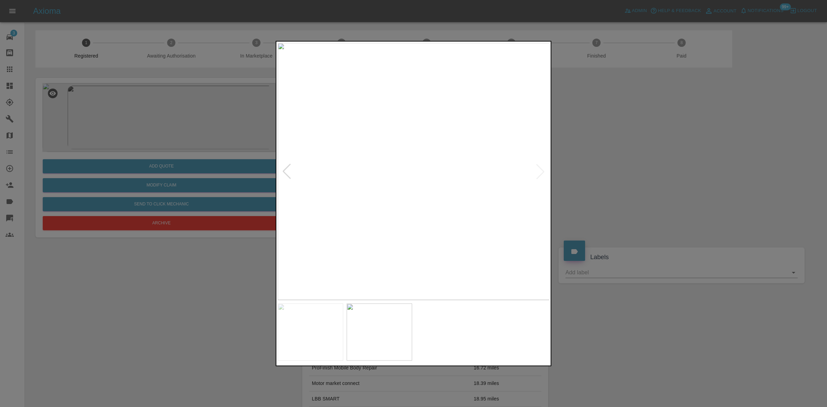
click at [411, 171] on img at bounding box center [414, 171] width 272 height 257
click at [314, 147] on img at bounding box center [297, 147] width 816 height 771
click at [415, 85] on img at bounding box center [287, 147] width 816 height 771
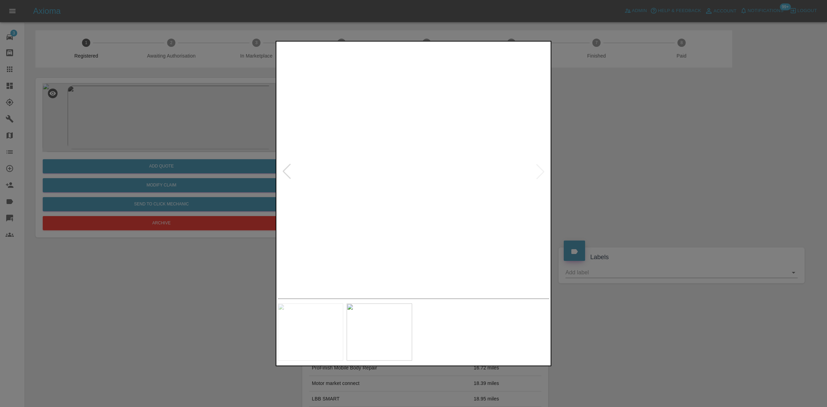
drag, startPoint x: 237, startPoint y: 240, endPoint x: 210, endPoint y: 207, distance: 42.9
click at [236, 240] on div at bounding box center [413, 203] width 827 height 407
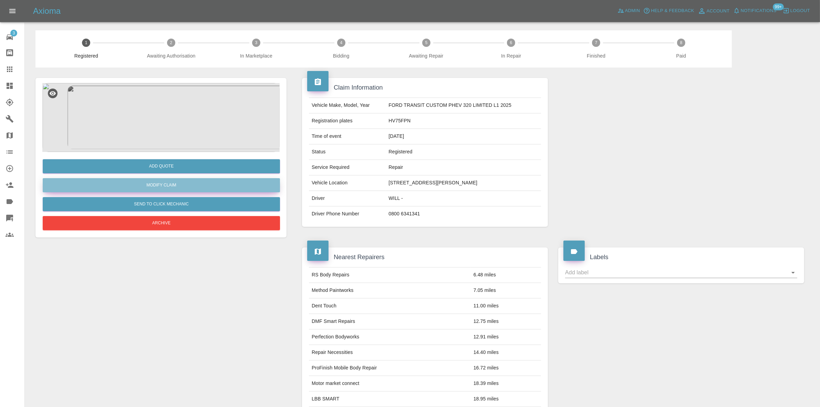
click at [181, 187] on link "Modify Claim" at bounding box center [161, 185] width 237 height 14
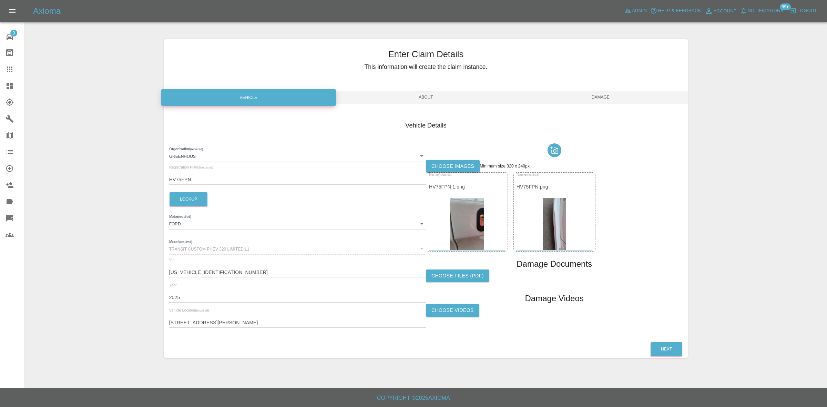
drag, startPoint x: 604, startPoint y: 96, endPoint x: 591, endPoint y: 109, distance: 17.8
click at [604, 96] on span "Damage" at bounding box center [600, 97] width 175 height 13
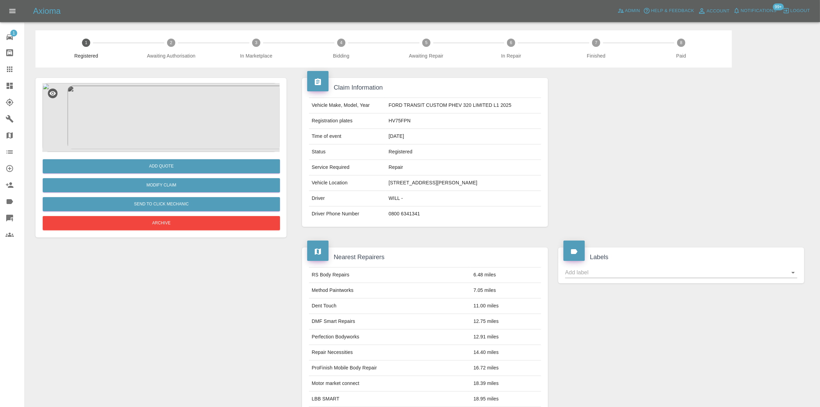
click at [166, 112] on img at bounding box center [160, 117] width 237 height 69
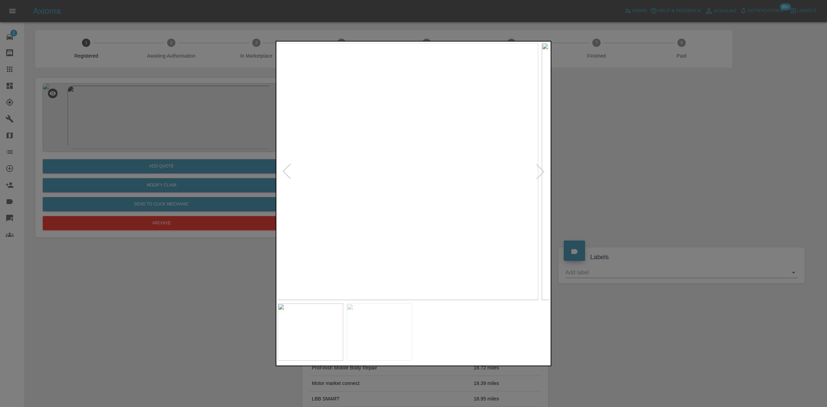
click at [337, 157] on img at bounding box center [402, 171] width 272 height 257
click at [359, 173] on img at bounding box center [402, 171] width 272 height 257
click at [325, 169] on img at bounding box center [379, 171] width 272 height 257
click at [425, 155] on img at bounding box center [414, 171] width 272 height 257
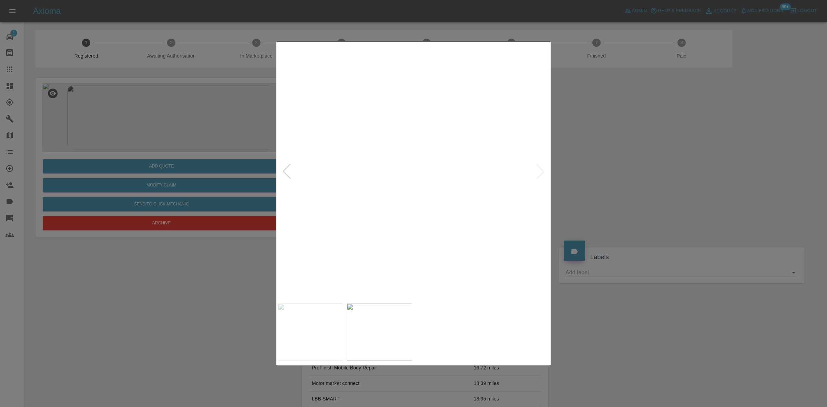
click at [429, 239] on img at bounding box center [378, 218] width 816 height 771
click at [427, 245] on img at bounding box center [374, 354] width 816 height 771
click at [362, 139] on img at bounding box center [328, 364] width 816 height 771
click at [398, 140] on img at bounding box center [179, 216] width 816 height 771
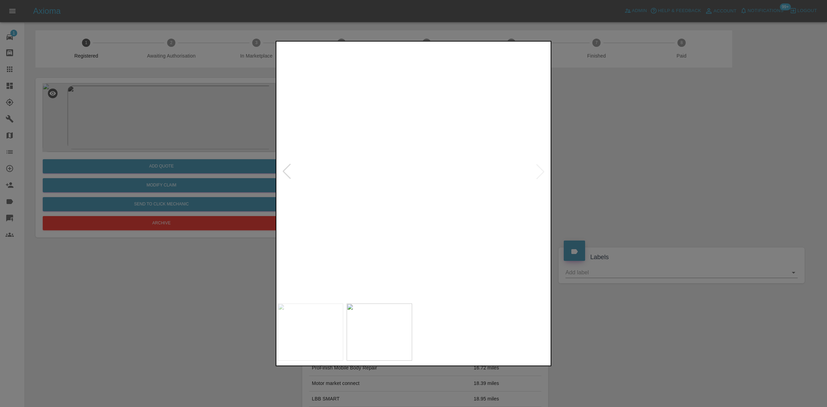
click at [372, 170] on img at bounding box center [414, 171] width 272 height 257
click at [294, 161] on img at bounding box center [414, 171] width 272 height 257
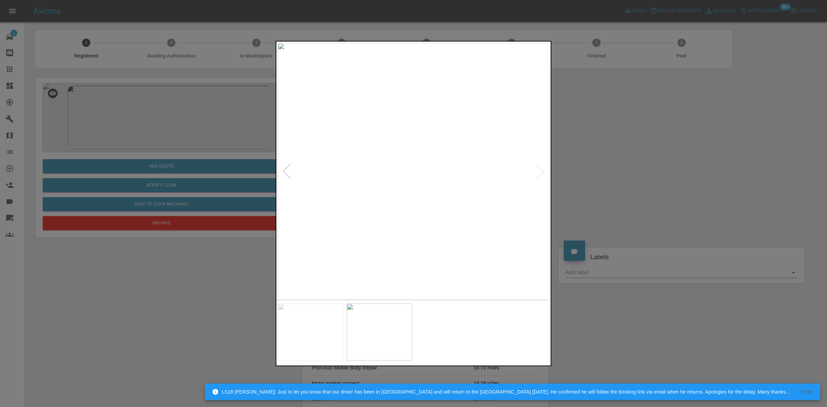
click at [295, 163] on div at bounding box center [413, 203] width 827 height 407
click at [452, 135] on img at bounding box center [483, 171] width 272 height 257
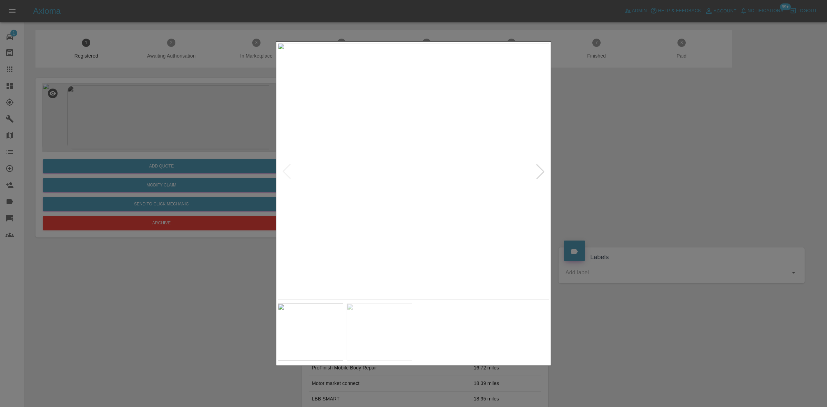
click at [403, 150] on img at bounding box center [414, 171] width 272 height 257
click at [403, 150] on img at bounding box center [445, 234] width 816 height 771
click at [335, 158] on img at bounding box center [370, 171] width 272 height 257
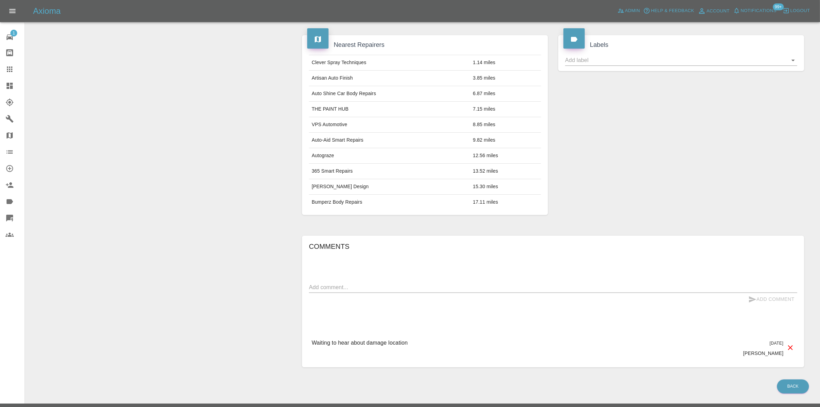
scroll to position [245, 0]
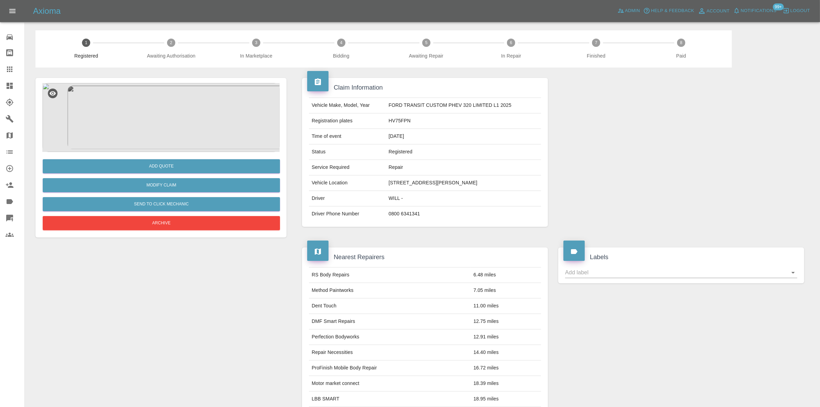
click at [147, 96] on img at bounding box center [160, 117] width 237 height 69
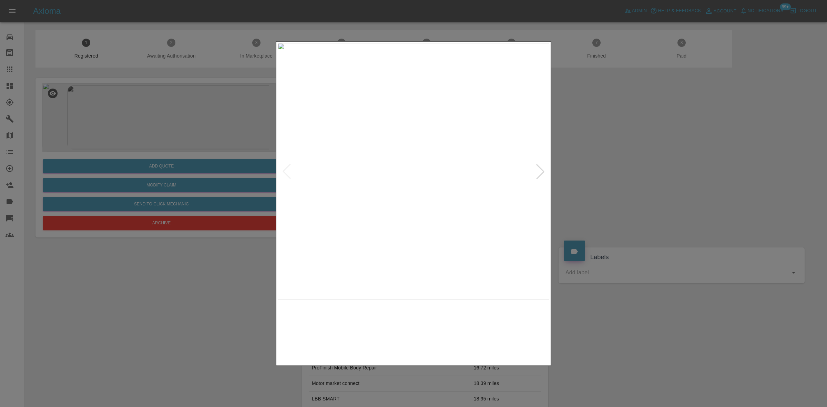
click at [341, 144] on img at bounding box center [414, 171] width 272 height 257
click at [386, 181] on img at bounding box center [414, 171] width 272 height 257
click at [436, 185] on img at bounding box center [414, 171] width 272 height 257
click at [374, 190] on img at bounding box center [414, 171] width 272 height 257
click at [455, 130] on img at bounding box center [414, 171] width 272 height 257
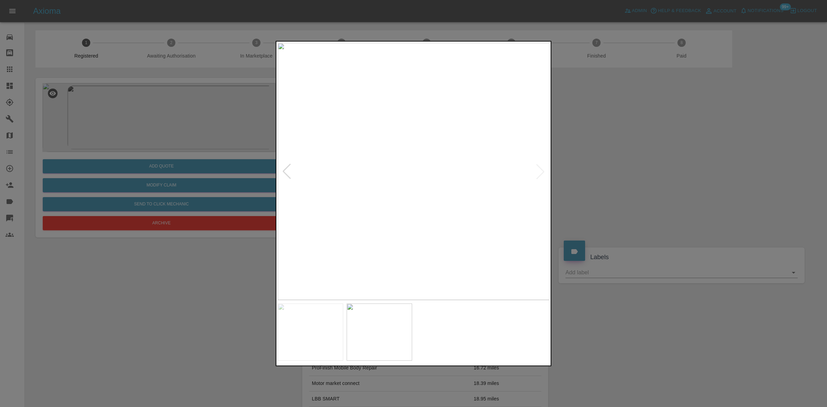
click at [446, 121] on img at bounding box center [414, 171] width 272 height 257
click at [81, 291] on div at bounding box center [413, 203] width 827 height 407
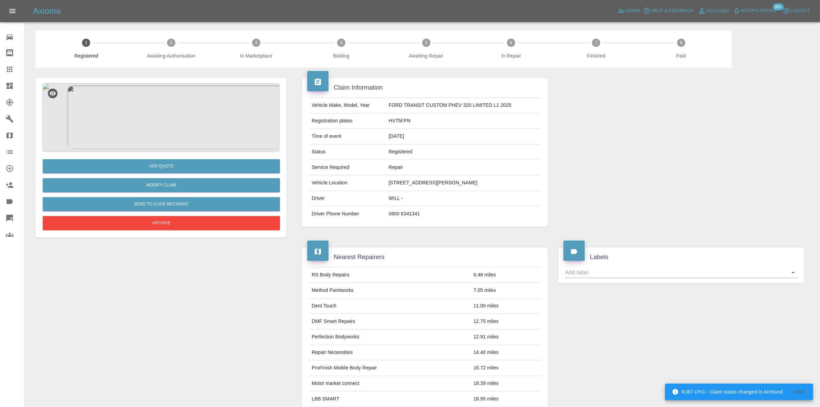
scroll to position [229, 0]
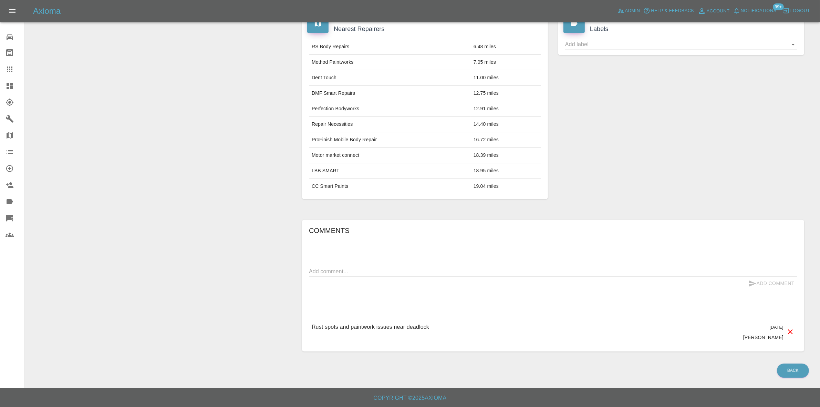
click at [7, 95] on link "Explorer" at bounding box center [12, 102] width 24 height 17
click at [13, 83] on icon at bounding box center [10, 86] width 8 height 8
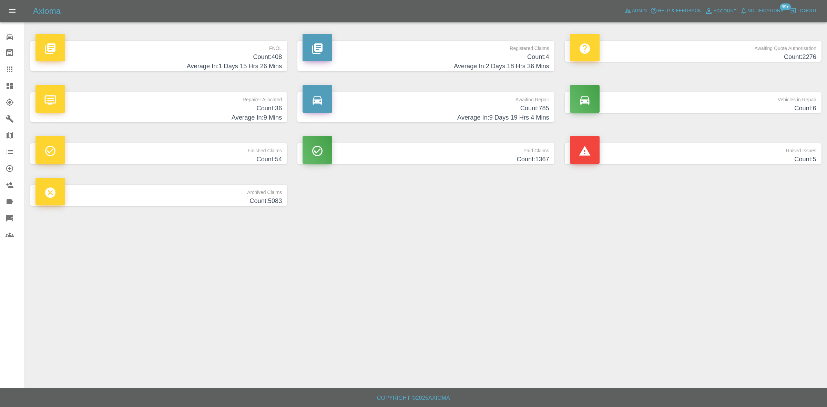
click at [228, 53] on h4 "Count: 408" at bounding box center [158, 56] width 246 height 9
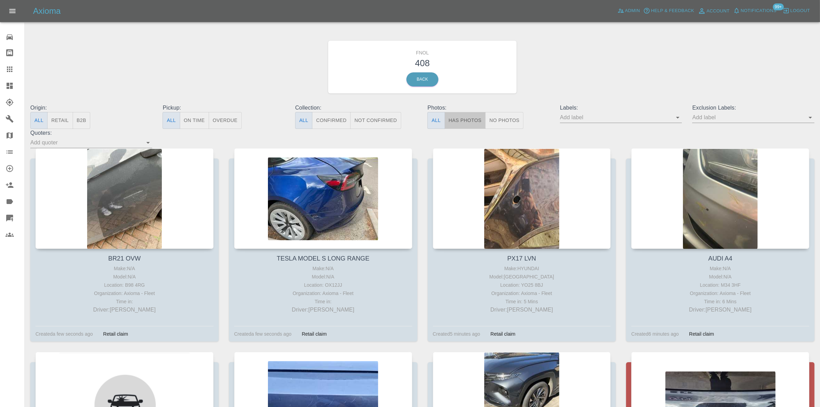
drag, startPoint x: 458, startPoint y: 125, endPoint x: 277, endPoint y: 127, distance: 181.2
click at [458, 125] on button "Has Photos" at bounding box center [465, 120] width 41 height 17
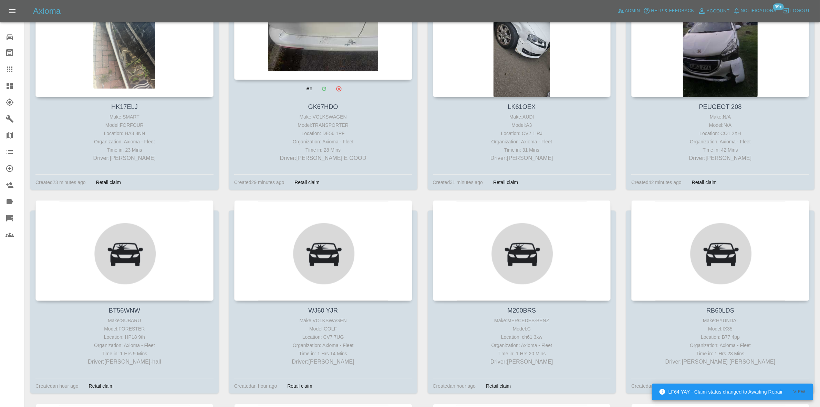
scroll to position [560, 0]
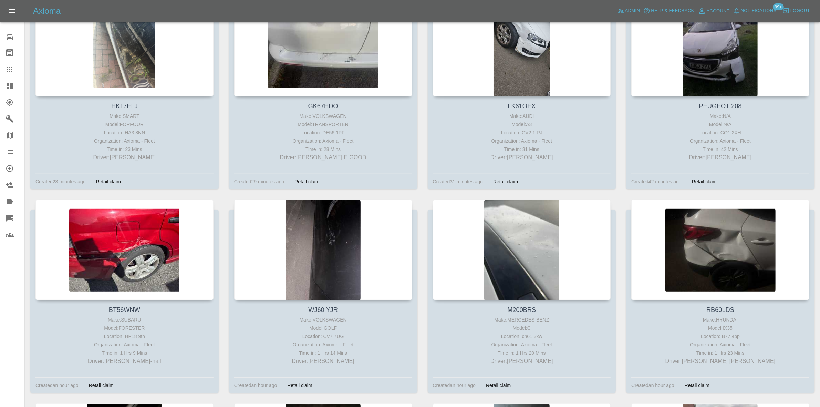
click at [10, 66] on icon at bounding box center [10, 69] width 8 height 8
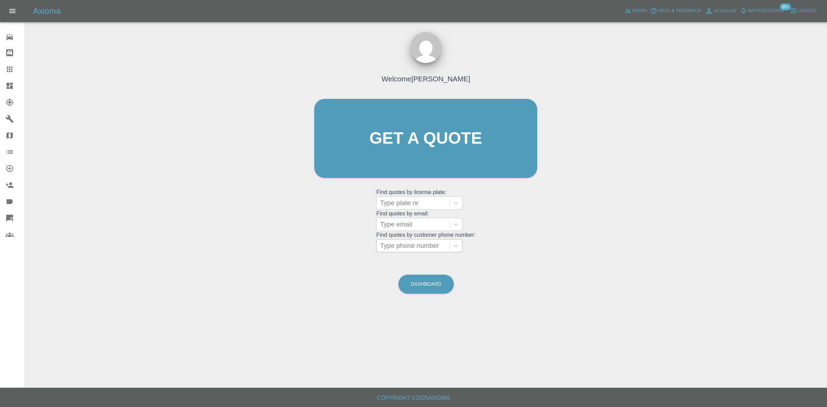
click at [408, 243] on div at bounding box center [413, 246] width 66 height 10
drag, startPoint x: 410, startPoint y: 246, endPoint x: 326, endPoint y: 230, distance: 85.4
click at [255, 189] on div "Welcome Ankur Mehta Get a quote Get a quote Find quotes by license plate: Type …" at bounding box center [425, 171] width 791 height 247
click at [402, 245] on div at bounding box center [413, 246] width 66 height 10
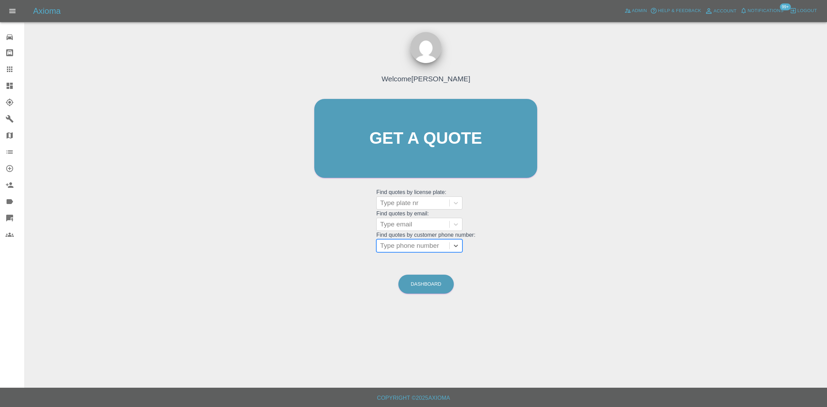
paste input "07847799538"
type input "07847799538"
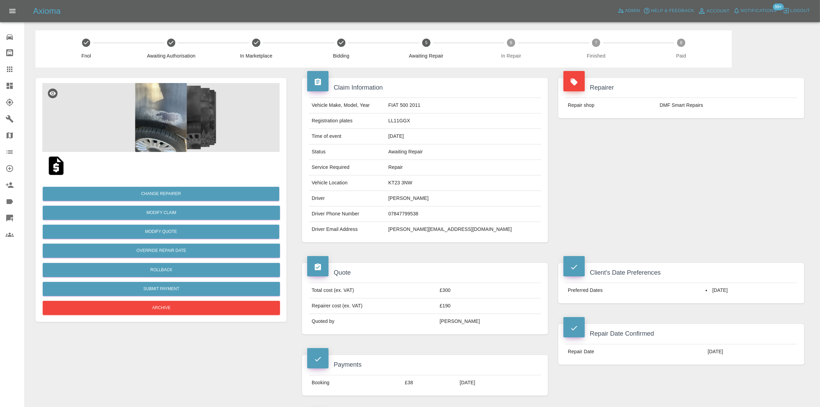
click at [158, 103] on img at bounding box center [160, 117] width 237 height 69
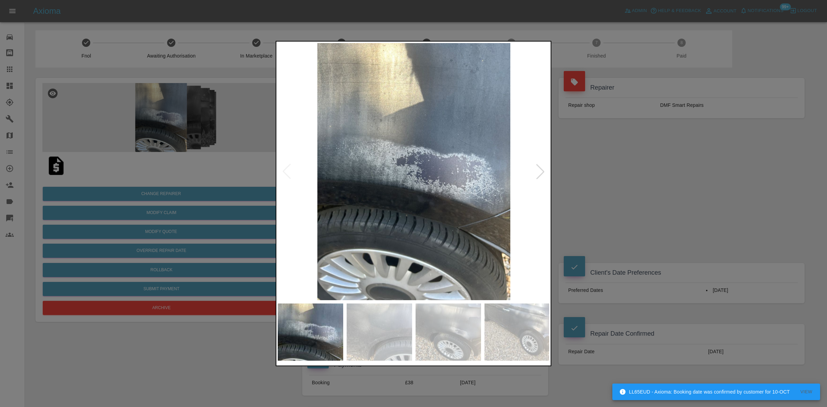
click at [543, 174] on div at bounding box center [539, 171] width 15 height 15
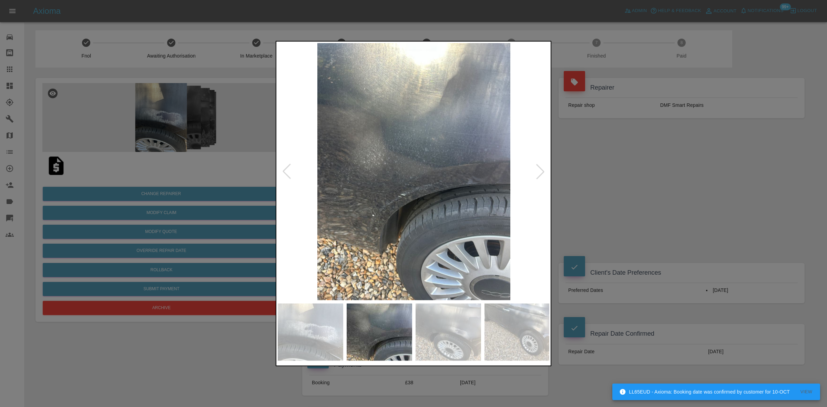
click at [543, 175] on div at bounding box center [539, 171] width 15 height 15
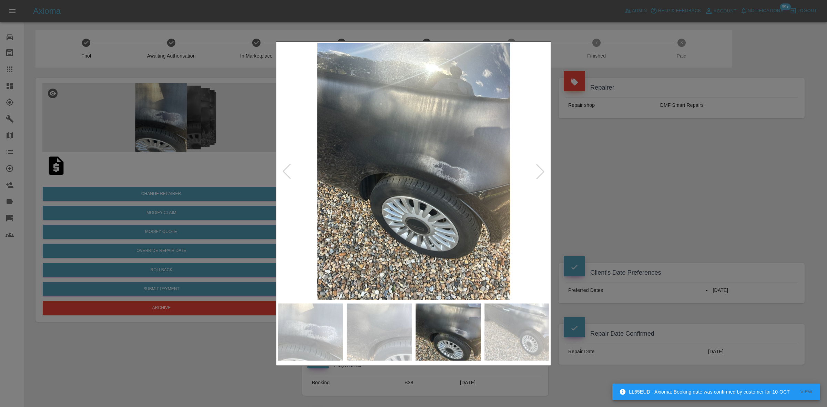
click at [540, 175] on div at bounding box center [539, 171] width 15 height 15
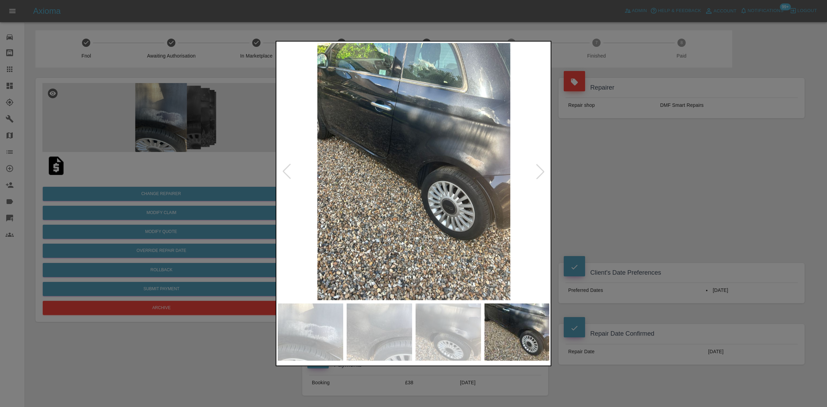
click at [538, 175] on div at bounding box center [539, 171] width 15 height 15
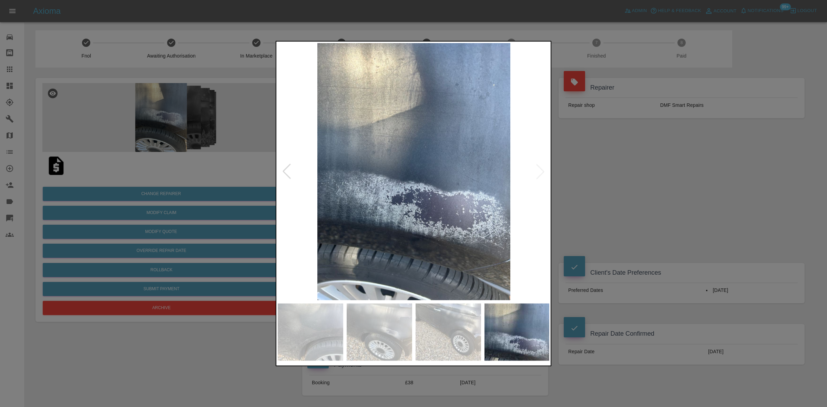
click at [538, 175] on img at bounding box center [414, 171] width 272 height 257
click at [88, 192] on div at bounding box center [413, 203] width 827 height 407
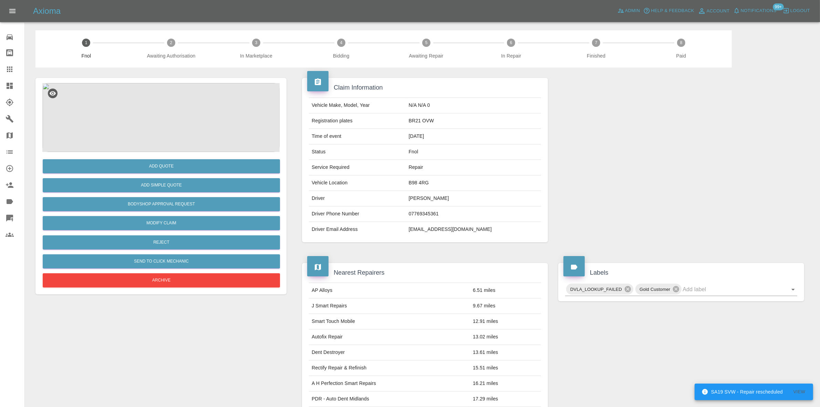
click at [157, 131] on img at bounding box center [160, 117] width 237 height 69
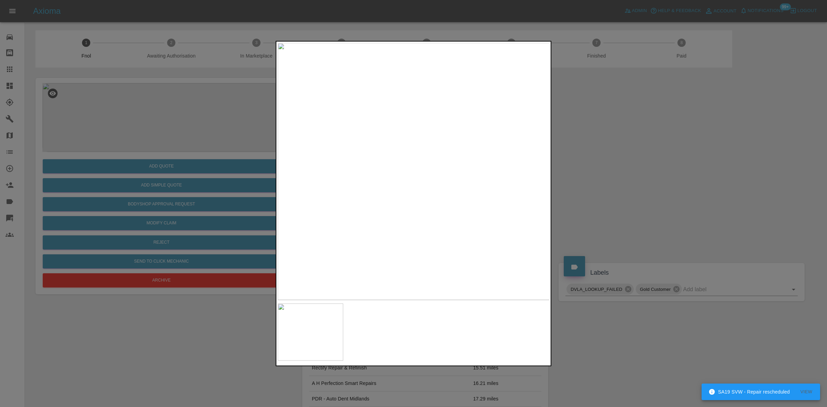
click at [402, 173] on img at bounding box center [414, 171] width 272 height 257
click at [369, 217] on img at bounding box center [414, 171] width 272 height 257
click at [334, 228] on img at bounding box center [414, 171] width 272 height 257
click at [246, 251] on div at bounding box center [413, 203] width 827 height 407
drag, startPoint x: 123, startPoint y: 230, endPoint x: 179, endPoint y: 223, distance: 56.6
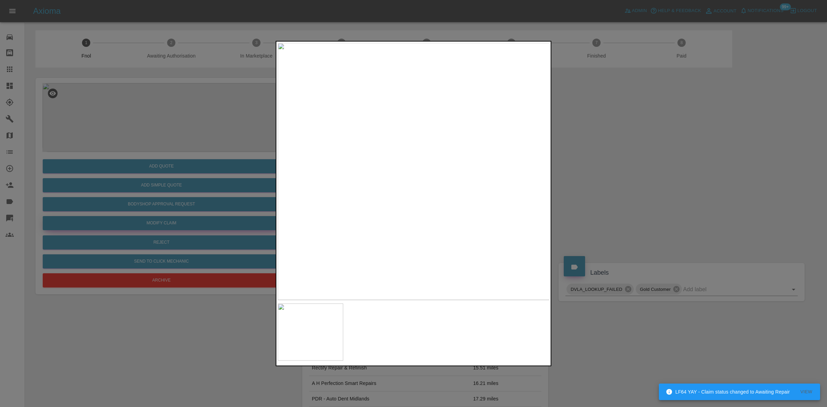
click at [124, 230] on div at bounding box center [413, 203] width 827 height 407
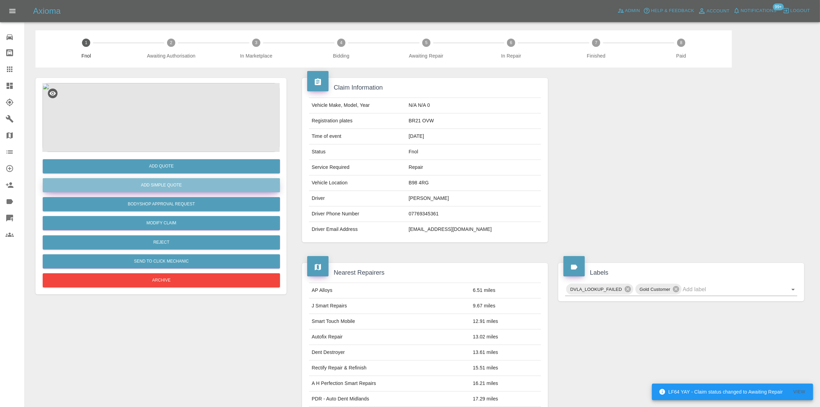
click at [169, 189] on button "Add Simple Quote" at bounding box center [161, 185] width 237 height 14
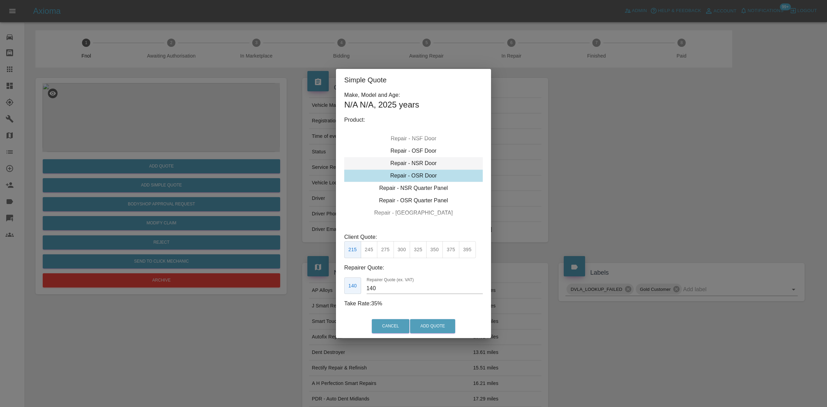
click at [415, 161] on div "Repair - NSR Door" at bounding box center [413, 163] width 138 height 12
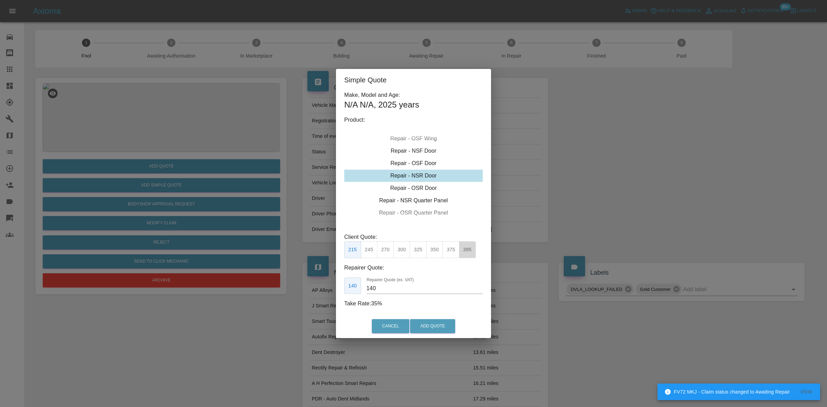
click at [464, 250] on button "395" at bounding box center [467, 249] width 17 height 17
drag, startPoint x: 379, startPoint y: 288, endPoint x: 342, endPoint y: 286, distance: 37.3
click at [352, 287] on div "265 Repairer Quote (ex. VAT) 265" at bounding box center [413, 285] width 138 height 17
type input "250"
click at [425, 330] on button "Add Quote" at bounding box center [432, 326] width 45 height 14
